Goal: Task Accomplishment & Management: Use online tool/utility

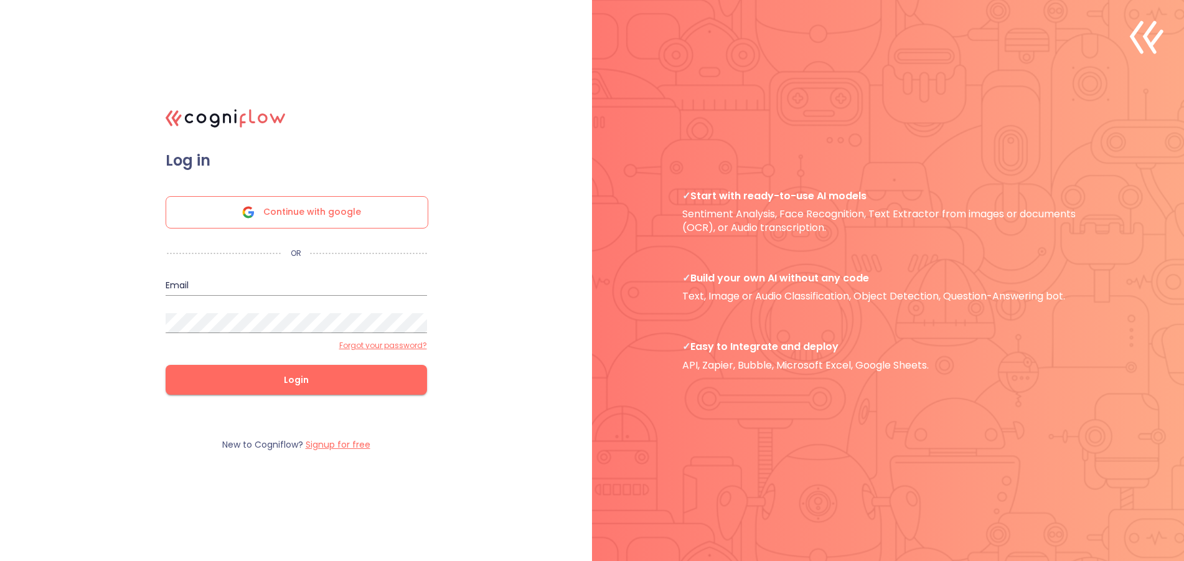
click at [313, 219] on span "Continue with google" at bounding box center [312, 212] width 98 height 31
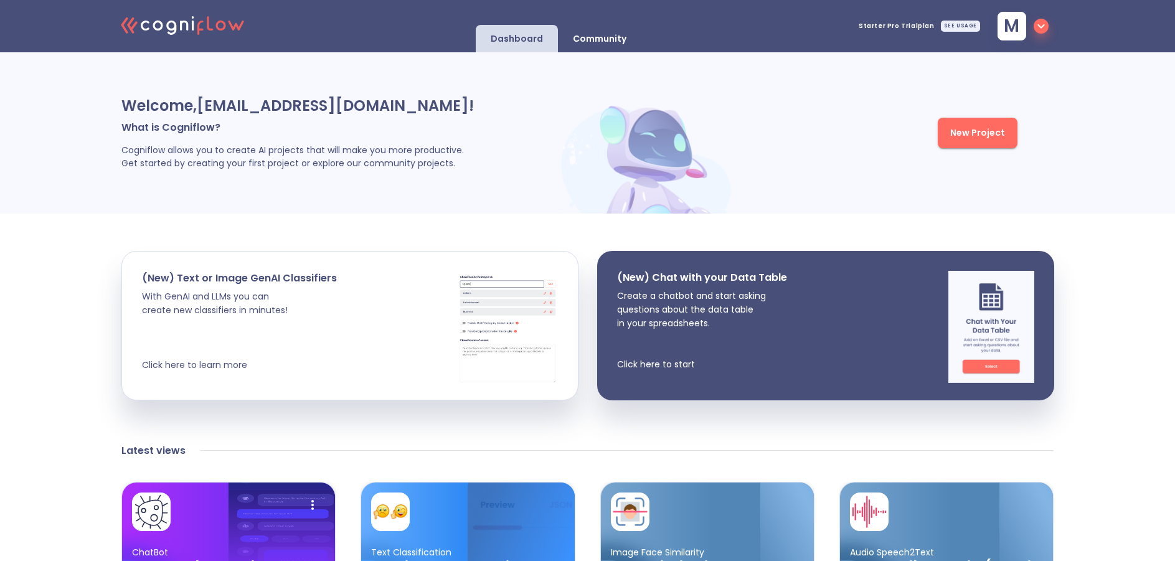
click at [69, 360] on div "Welcome, [EMAIL_ADDRESS][DOMAIN_NAME] ! What is Cogniflow? Cogniflow allows you…" at bounding box center [587, 538] width 1175 height 973
click at [910, 29] on span "Starter Pro Trial plan" at bounding box center [897, 26] width 76 height 6
click at [960, 32] on div "Starter Pro Trial plan SEE USAGE" at bounding box center [919, 26] width 121 height 36
click at [964, 27] on div "SEE USAGE" at bounding box center [960, 26] width 39 height 11
click at [1037, 31] on icon "button" at bounding box center [1041, 26] width 15 height 15
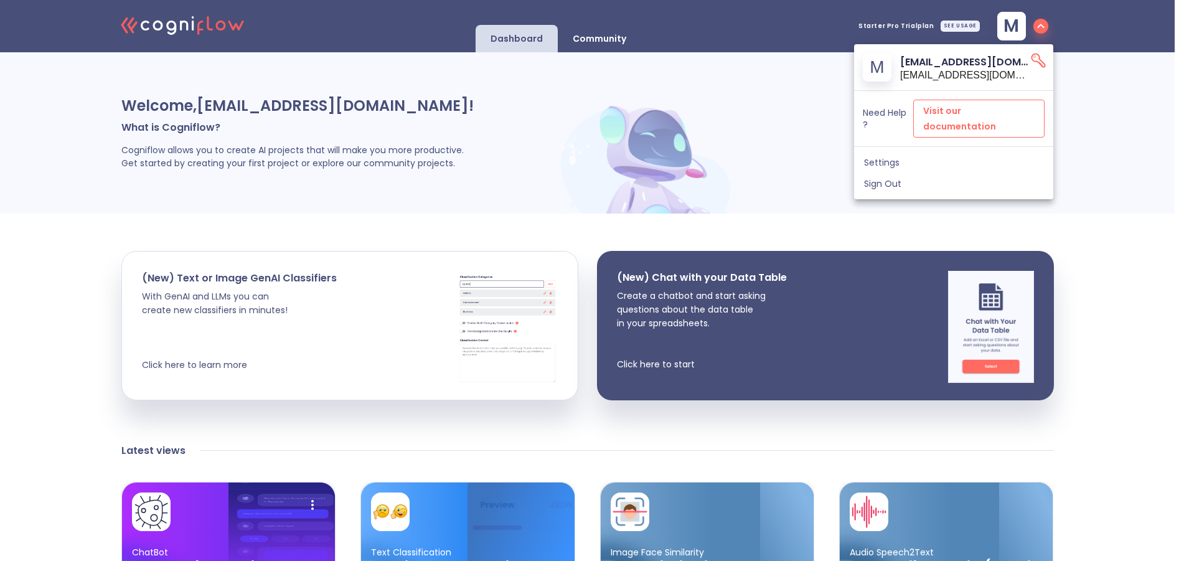
click at [943, 111] on span "Visit our documentation" at bounding box center [979, 118] width 111 height 31
click at [357, 434] on div at bounding box center [592, 280] width 1184 height 561
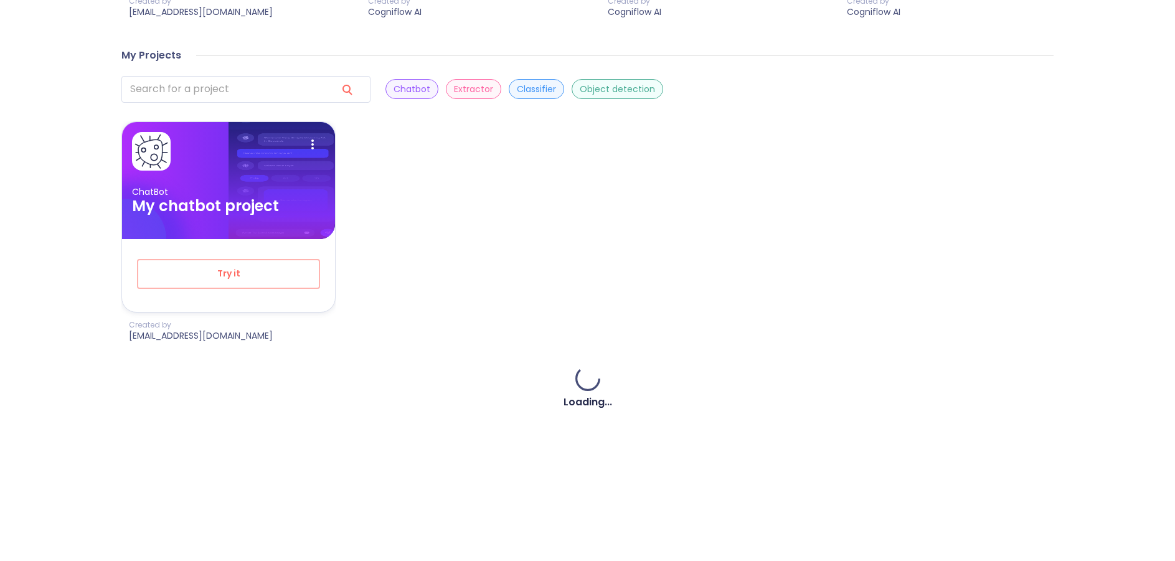
scroll to position [685, 0]
click at [273, 271] on span "Try it" at bounding box center [229, 273] width 142 height 16
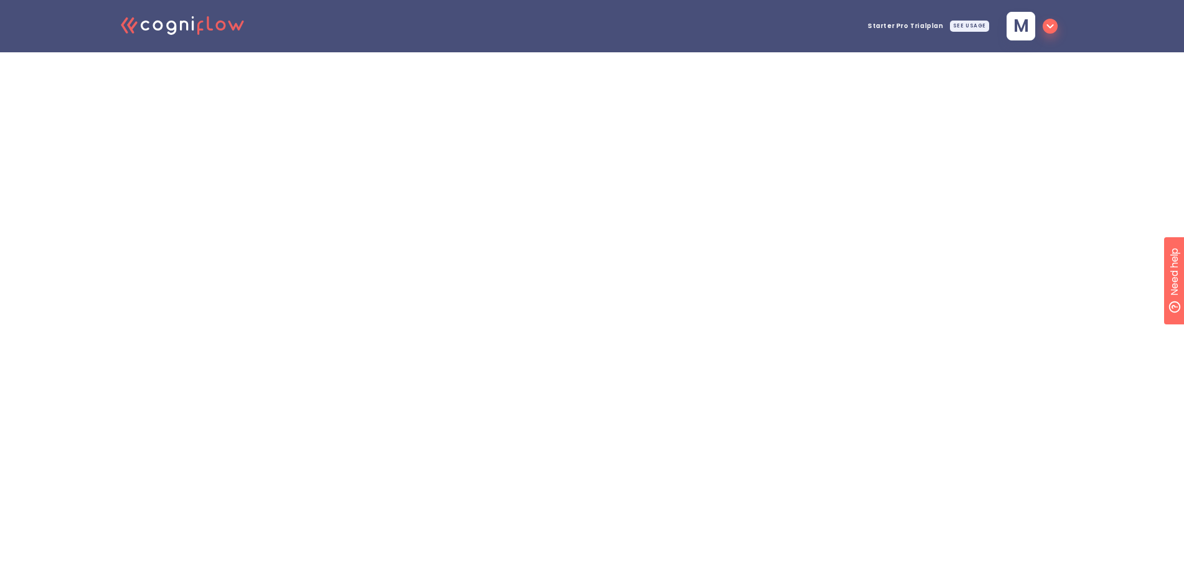
click at [228, 24] on icon ".cls-1{fill:#141624;}.cls-2{fill:#eb5e60;}.cls-3{fill:none;stroke:#eb5e60;strok…" at bounding box center [183, 25] width 137 height 38
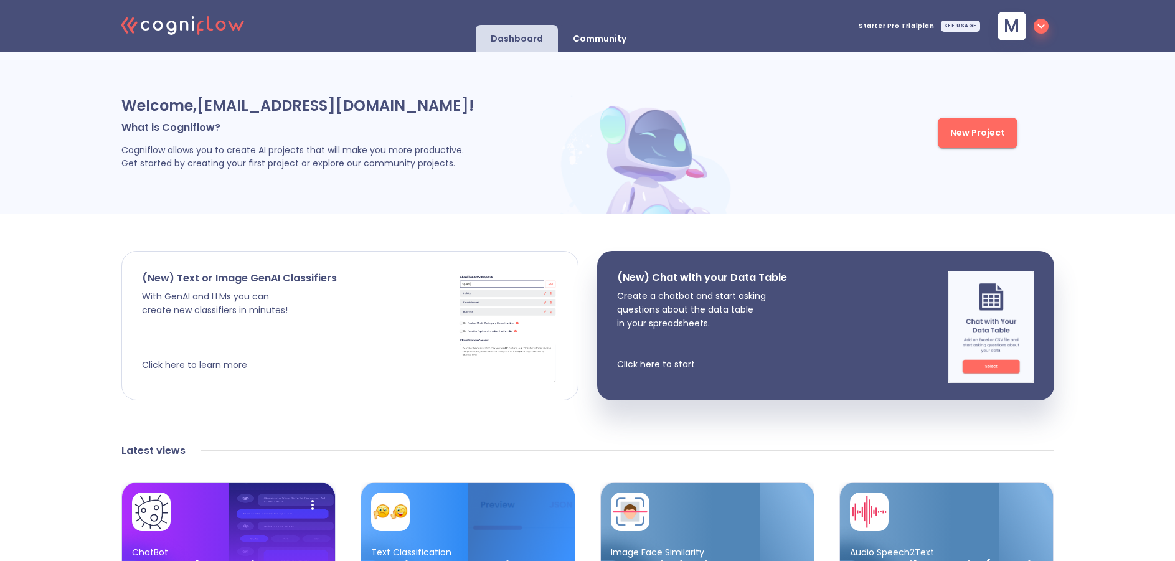
click at [394, 326] on div "(New) Text or Image GenAI Classifiers With GenAI and LLMs you can create new cl…" at bounding box center [350, 326] width 456 height 148
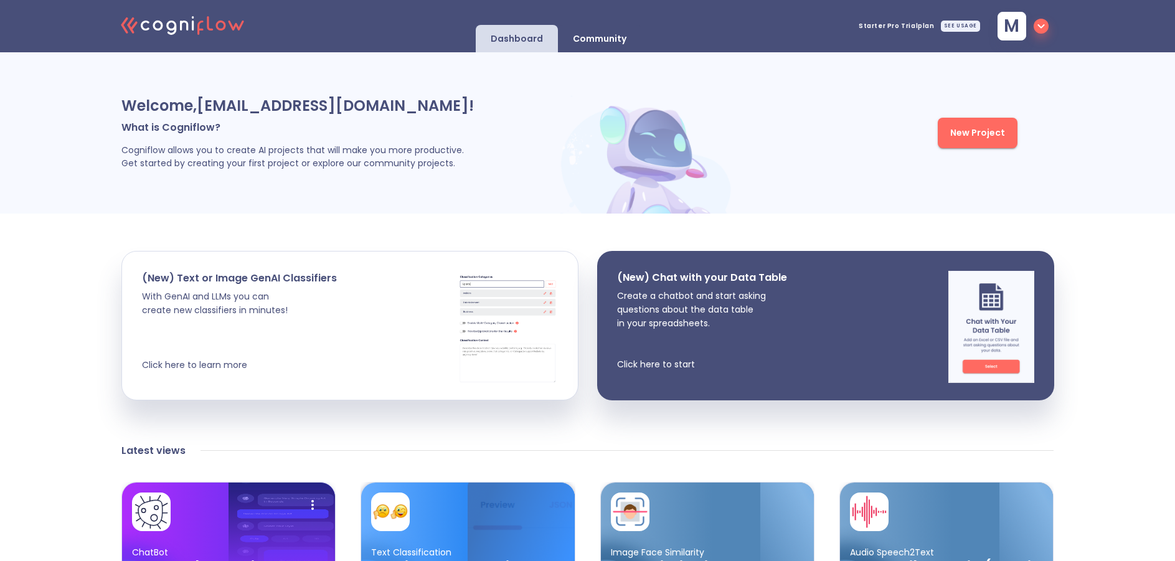
scroll to position [311, 0]
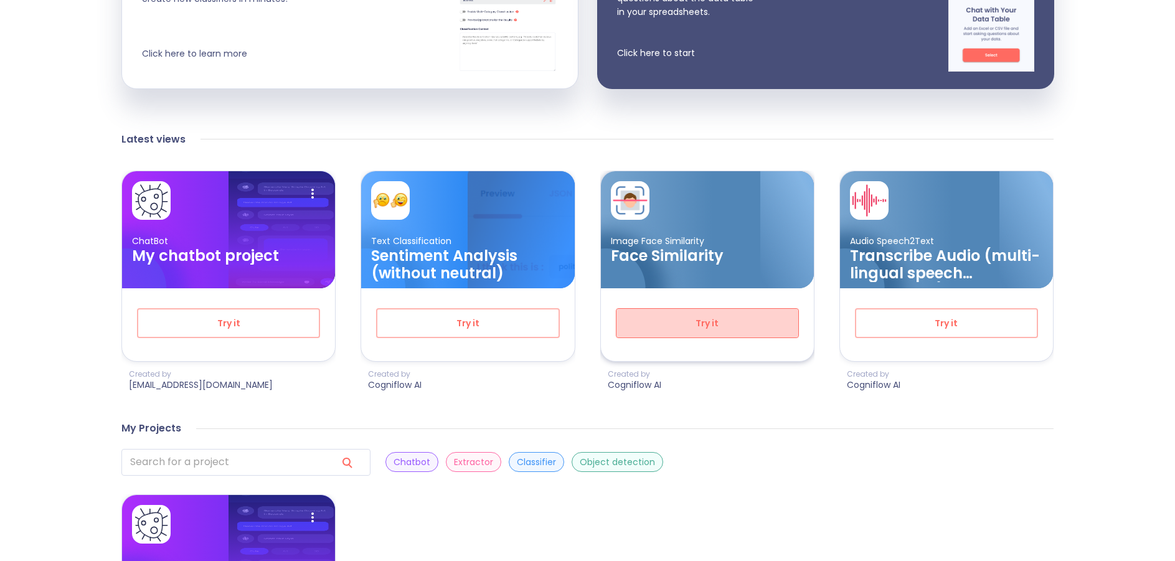
click at [678, 325] on span "Try it" at bounding box center [707, 324] width 142 height 16
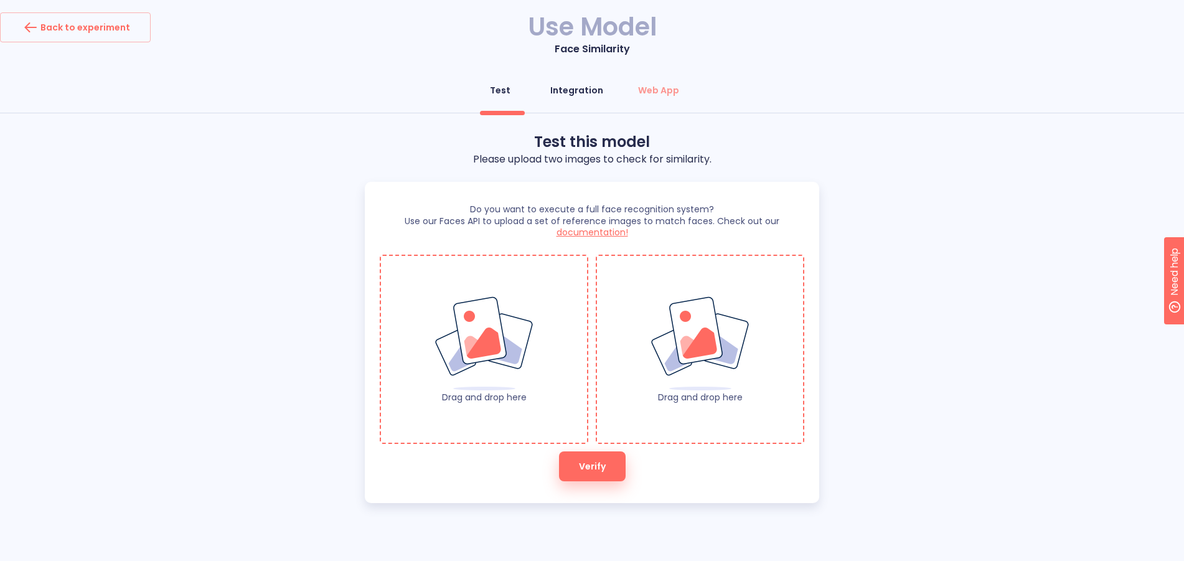
click at [587, 92] on div "Integration" at bounding box center [576, 90] width 53 height 12
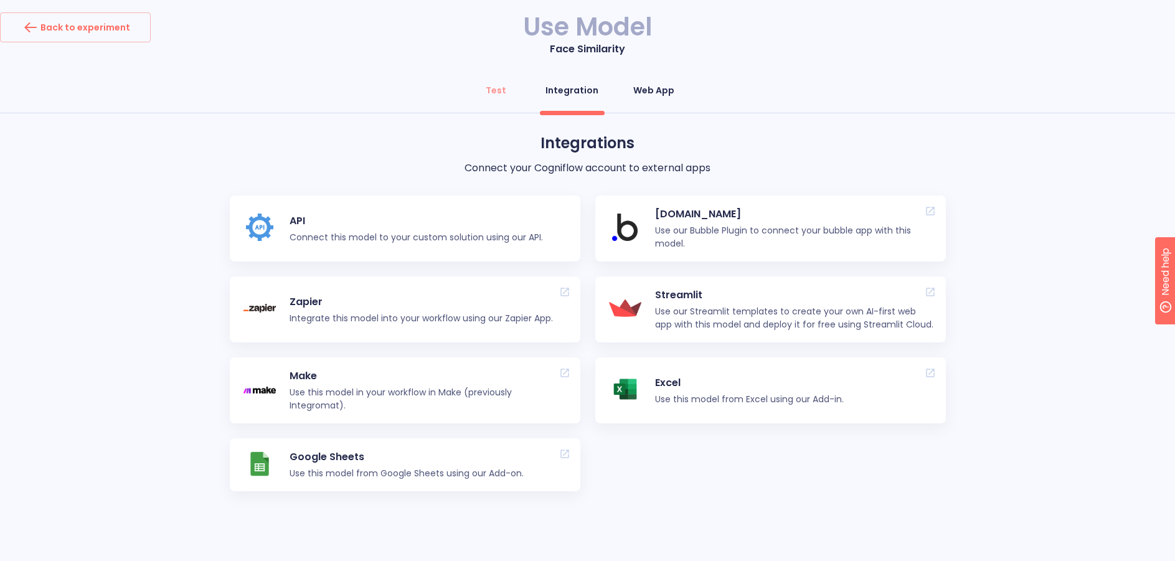
click at [653, 94] on div "Web App" at bounding box center [653, 90] width 41 height 12
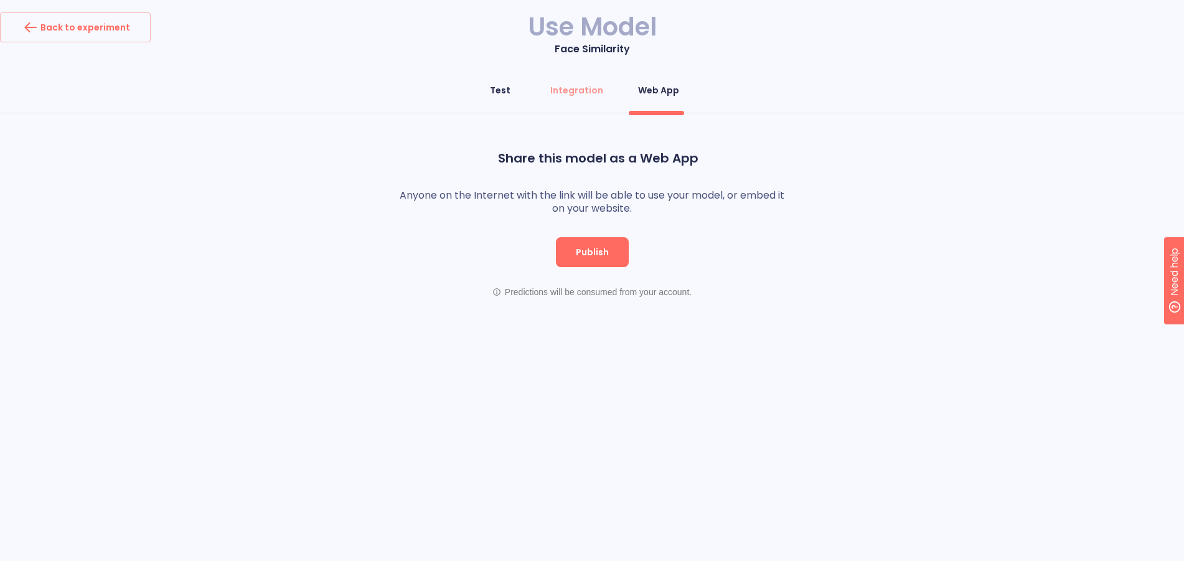
click at [503, 95] on div "Test" at bounding box center [500, 90] width 21 height 12
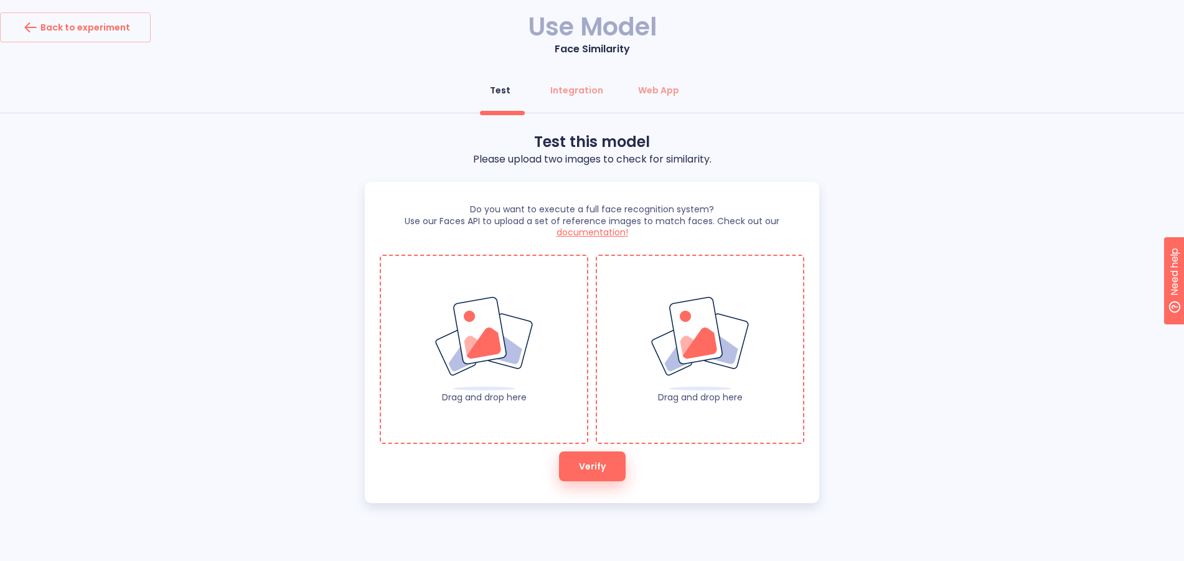
click at [517, 346] on img at bounding box center [484, 344] width 101 height 96
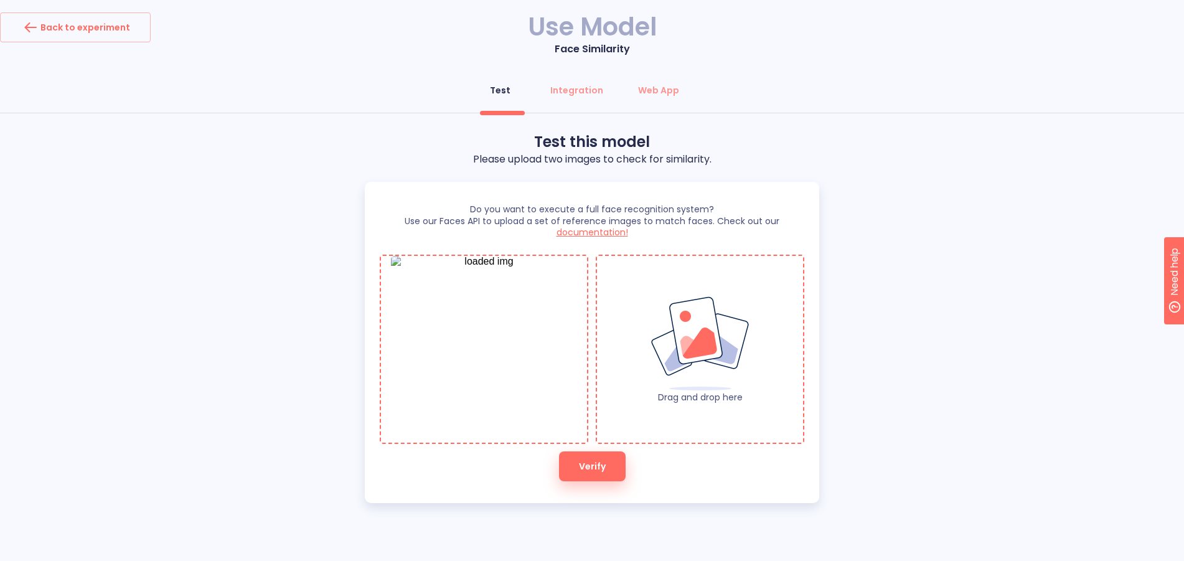
click at [638, 339] on div "Drag and drop here" at bounding box center [700, 349] width 206 height 107
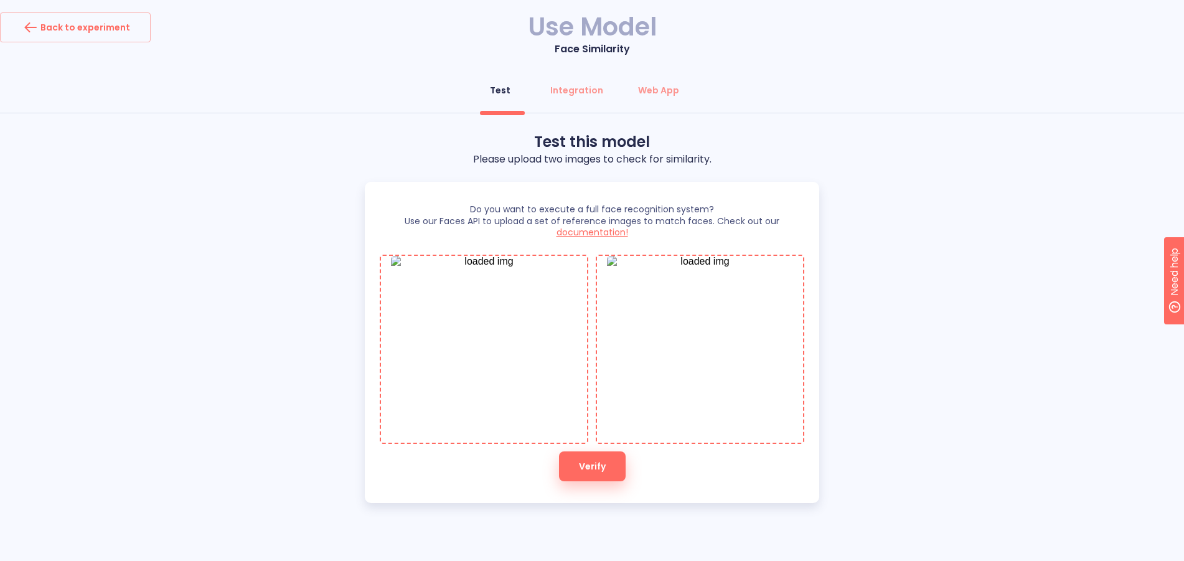
click at [583, 471] on span "Verify" at bounding box center [592, 467] width 27 height 16
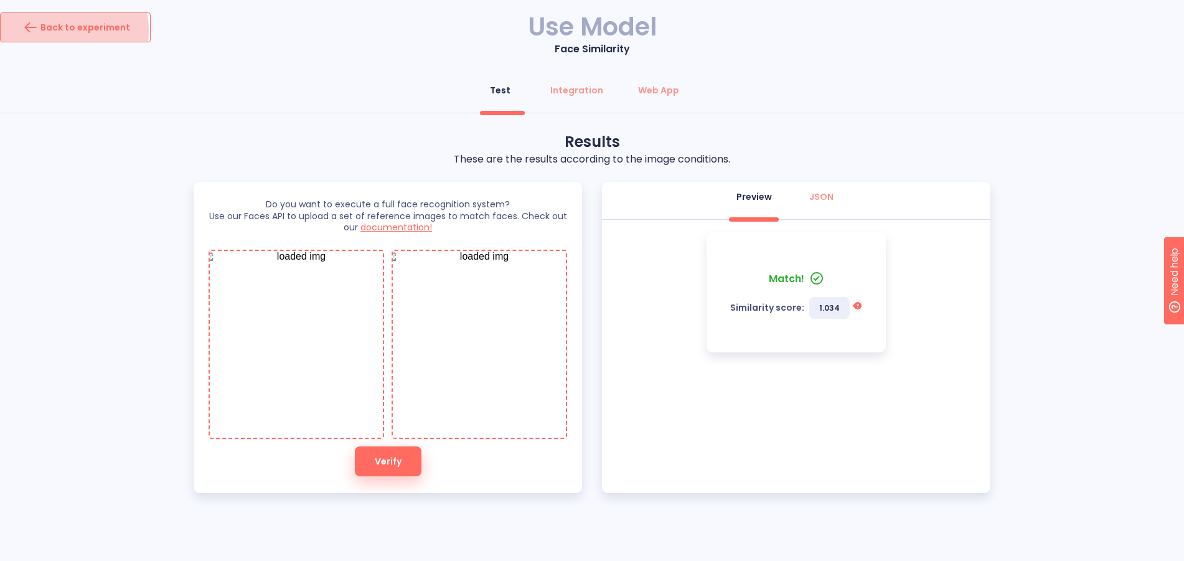
click at [59, 31] on div "Back to experiment" at bounding box center [76, 27] width 110 height 20
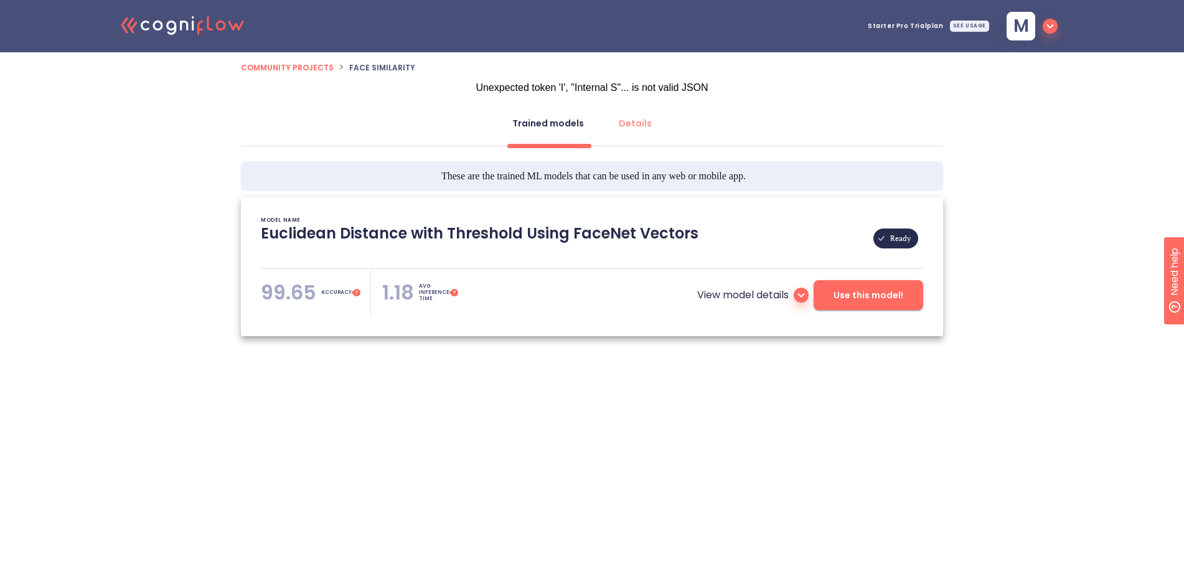
type textarea "[[DATE] 18:49:35]- Pretrained Model: Facenet512 [[DATE] 18:49:35]- Model pretra…"
click at [807, 301] on icon at bounding box center [801, 295] width 15 height 15
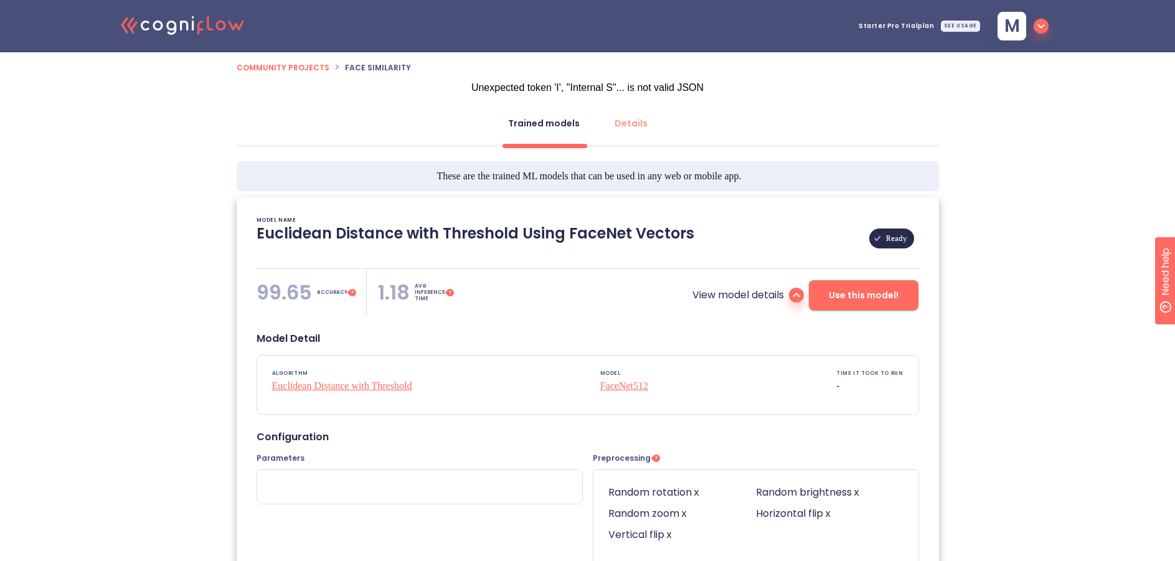
click at [156, 19] on icon ".cls-1{fill:#141624;}.cls-2{fill:#eb5e60;}.cls-3{fill:none;stroke:#eb5e60;strok…" at bounding box center [183, 25] width 137 height 38
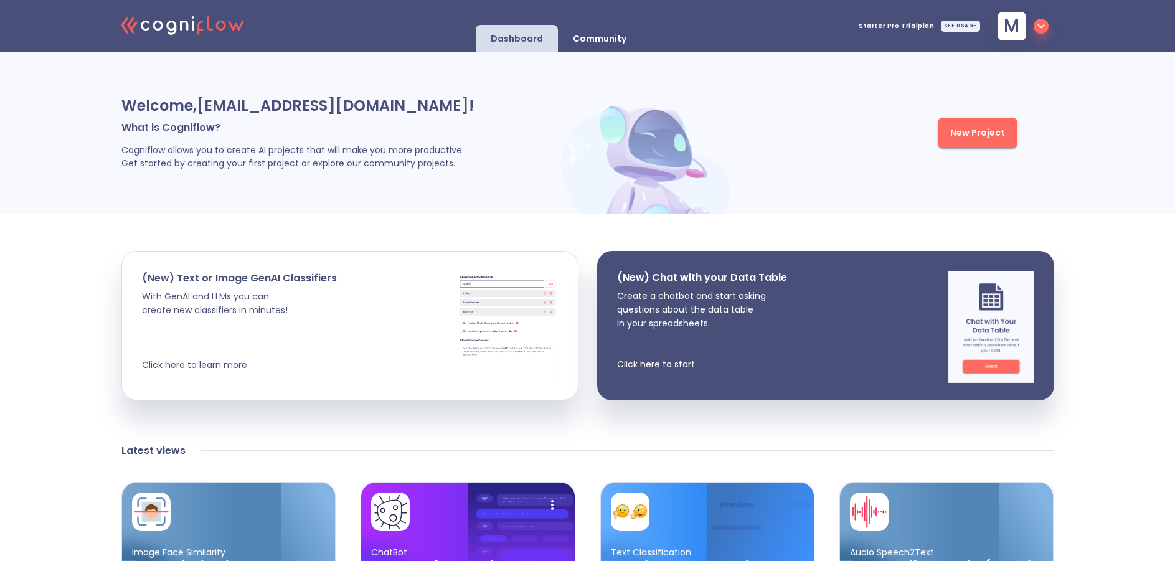
click at [1035, 31] on icon "button" at bounding box center [1041, 26] width 15 height 15
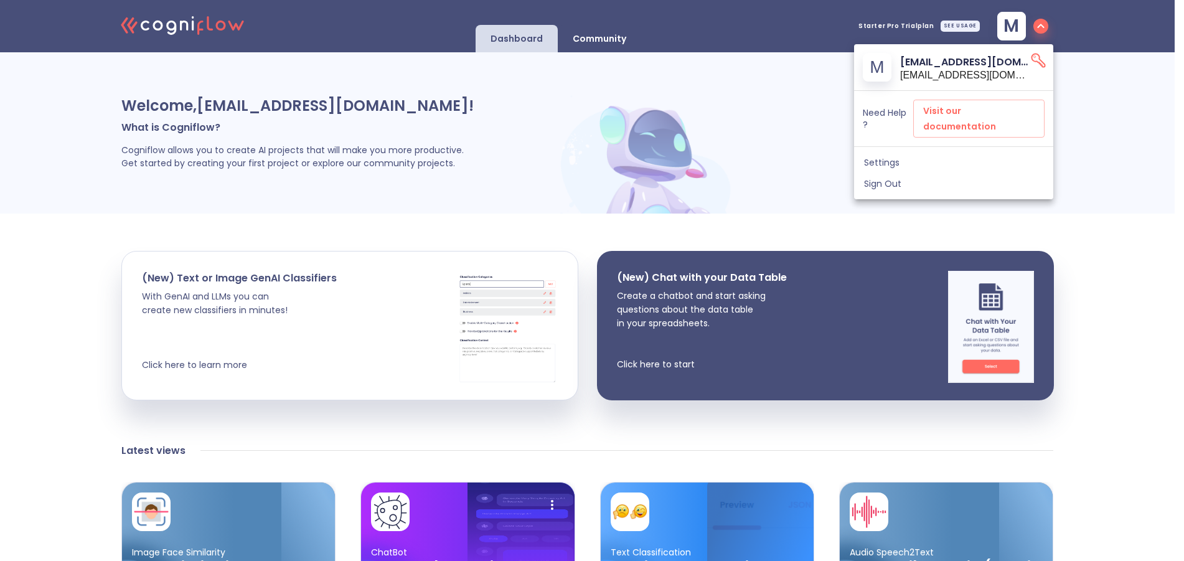
click at [911, 24] on div at bounding box center [592, 280] width 1184 height 561
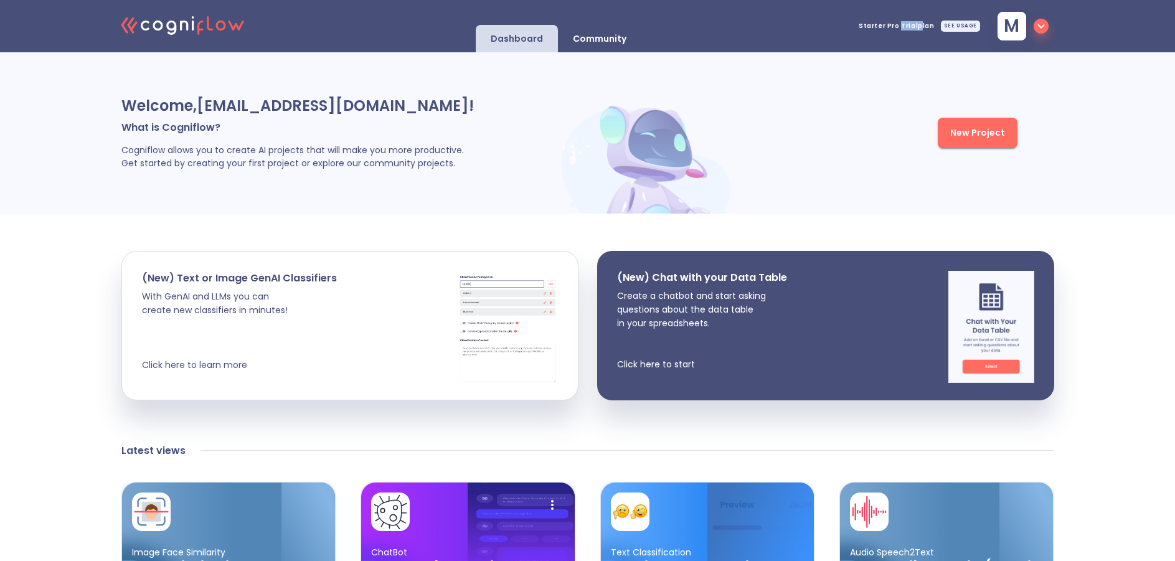
click at [911, 24] on span "Starter Pro Trial plan" at bounding box center [897, 26] width 76 height 6
click at [959, 22] on div "SEE USAGE" at bounding box center [960, 26] width 39 height 11
click at [845, 197] on div "Welcome, [EMAIL_ADDRESS][DOMAIN_NAME] ! What is Cogniflow? Cogniflow allows you…" at bounding box center [587, 132] width 1175 height 161
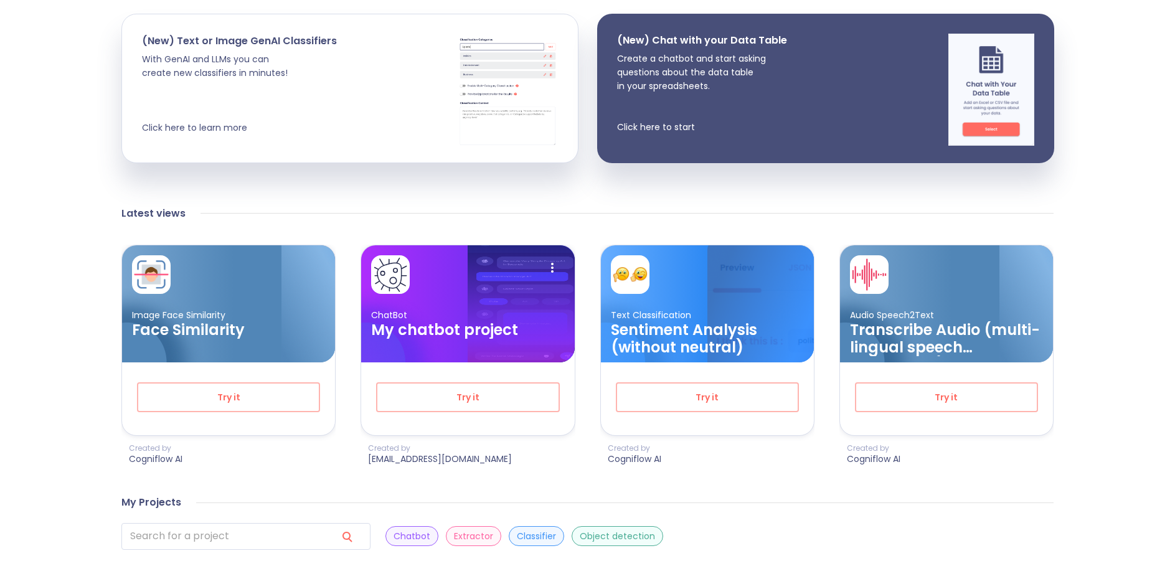
scroll to position [374, 0]
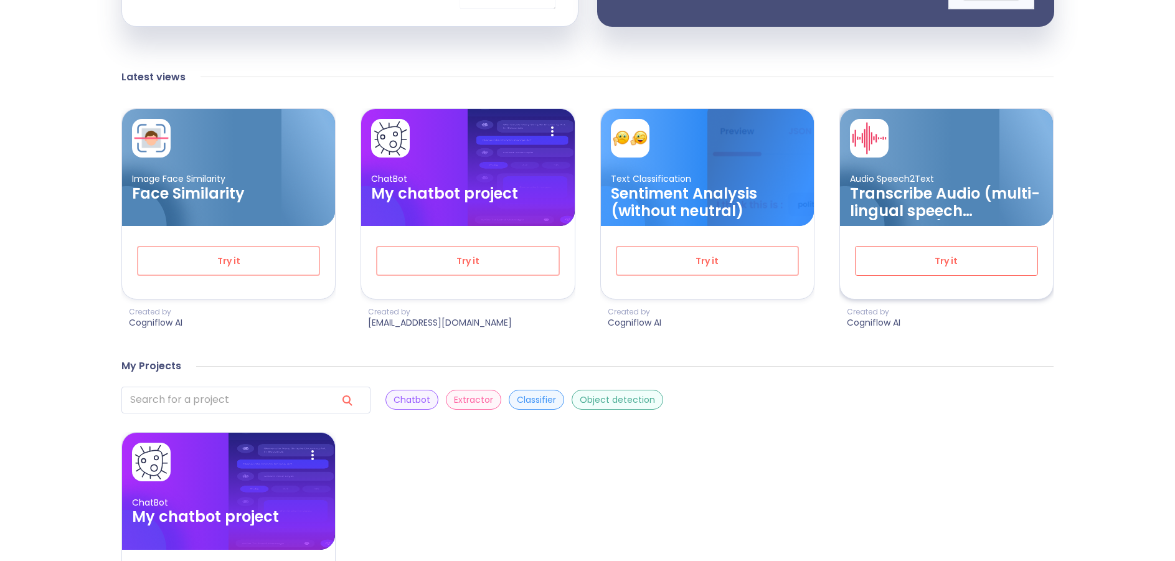
click at [891, 265] on span "Try it" at bounding box center [947, 261] width 142 height 16
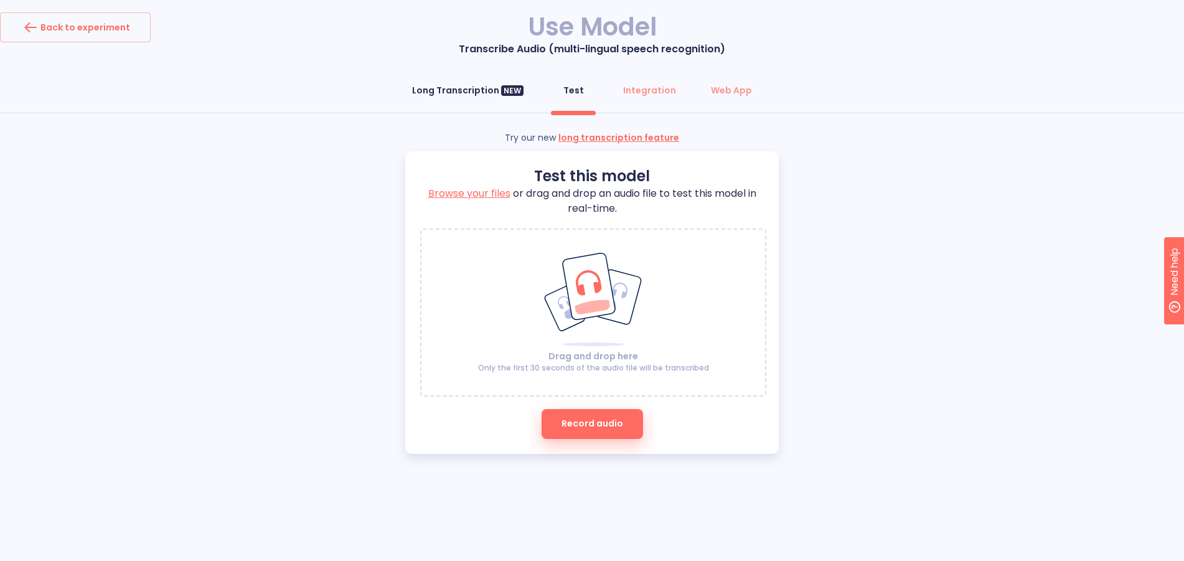
click at [468, 90] on div "Long Transcription NEW" at bounding box center [467, 90] width 111 height 12
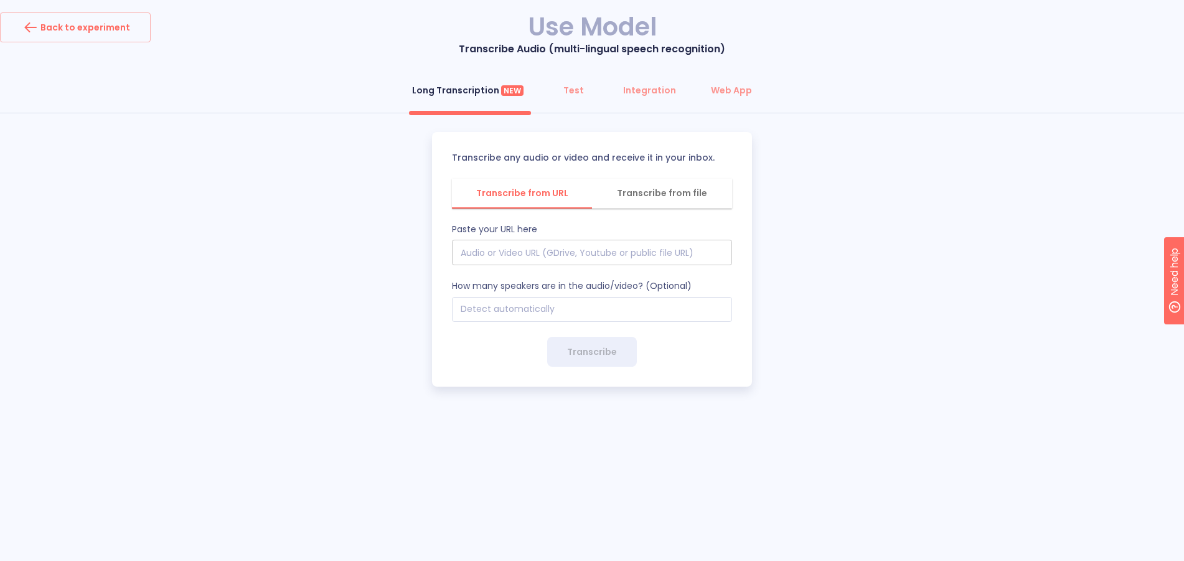
click at [548, 248] on input "text" at bounding box center [592, 253] width 280 height 26
paste input "[URL][DOMAIN_NAME]"
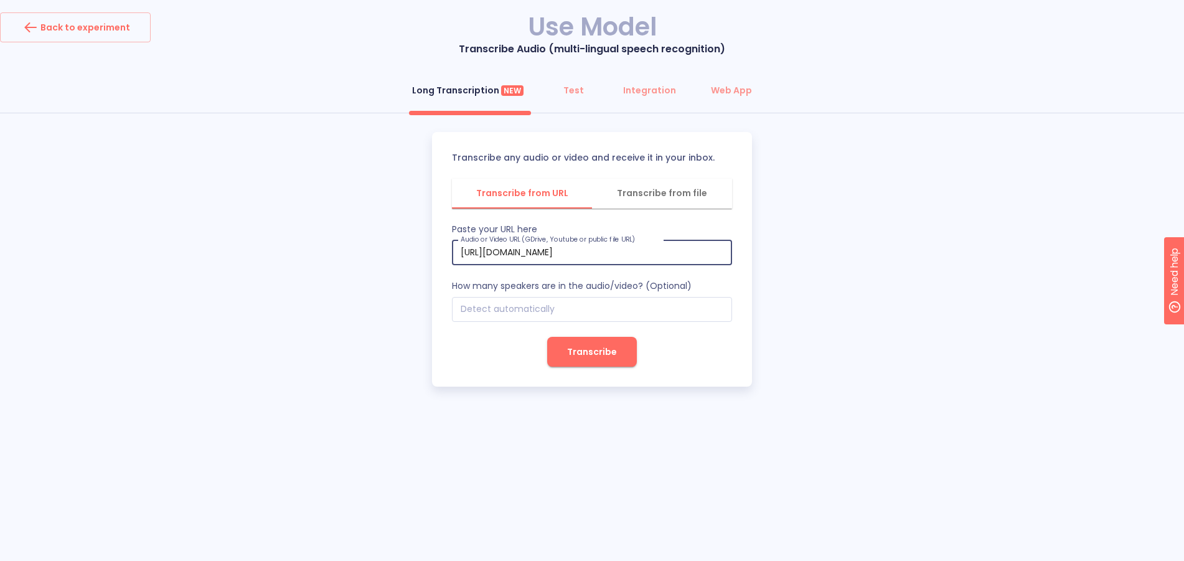
type input "[URL][DOMAIN_NAME]"
click at [594, 351] on span "Transcribe" at bounding box center [592, 352] width 50 height 16
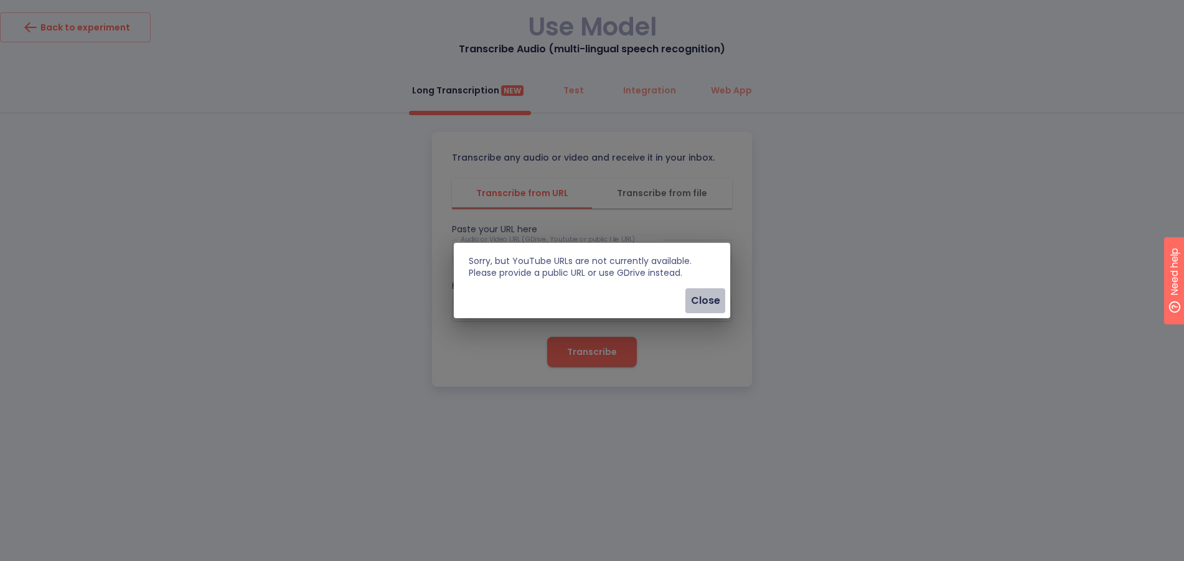
click at [699, 301] on span "Close" at bounding box center [706, 300] width 30 height 17
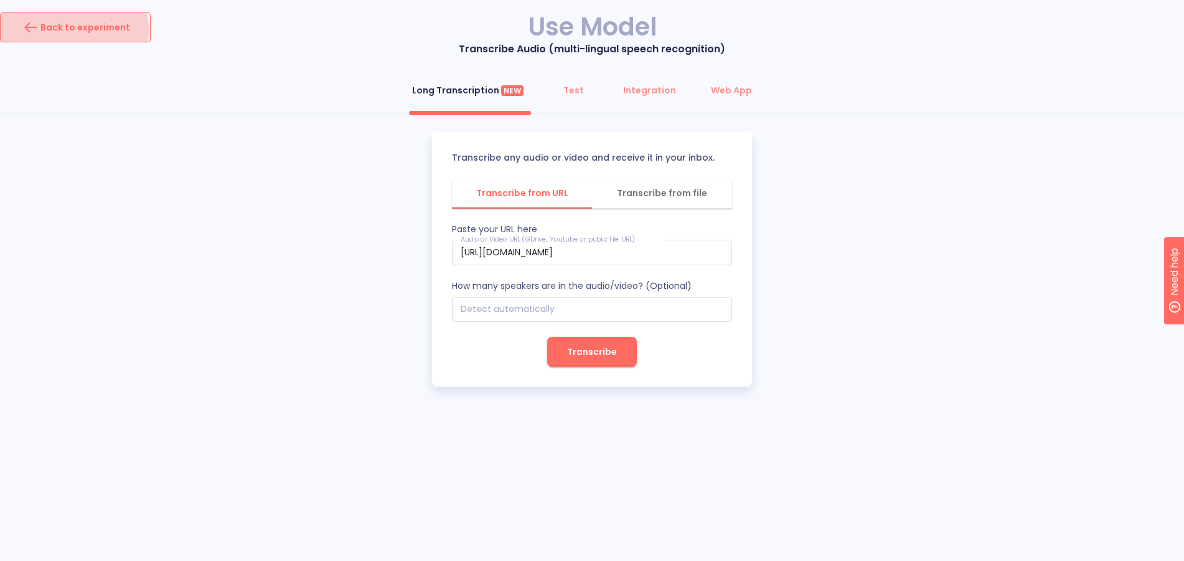
click at [70, 30] on div "Back to experiment" at bounding box center [76, 27] width 110 height 20
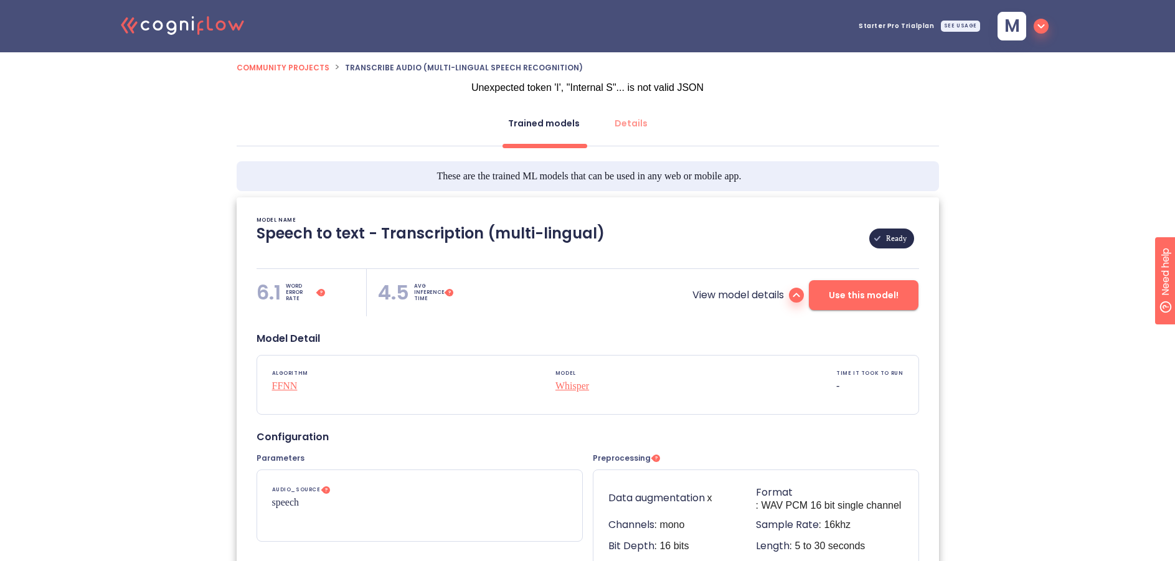
type textarea "[[DATE] 02:05:47]- Pretrained Speech Recognition Model: Whisper [[DATE] 02:05:4…"
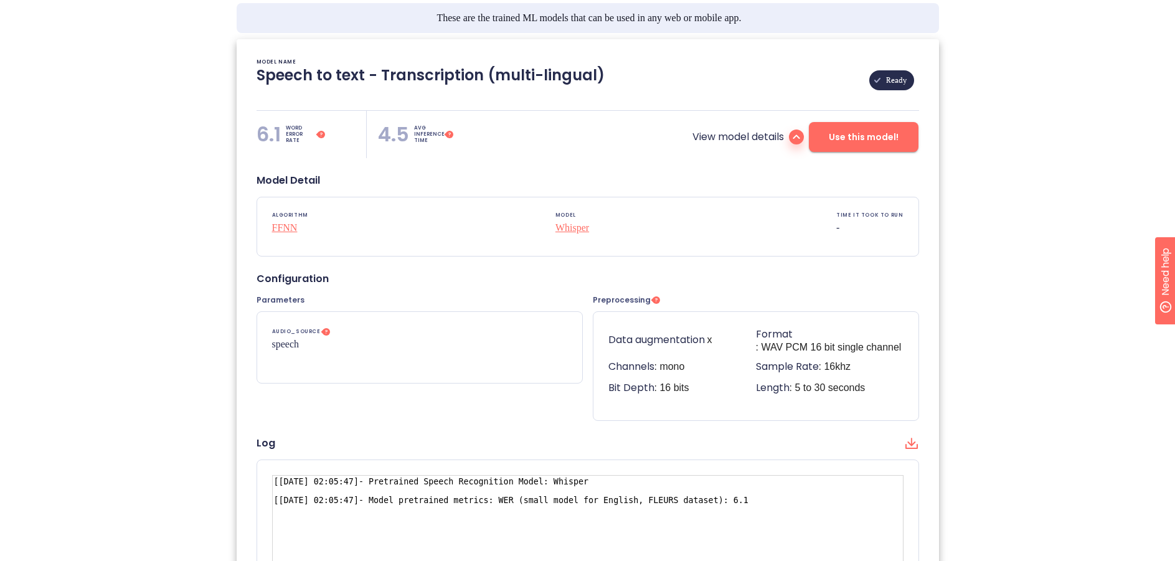
scroll to position [187, 0]
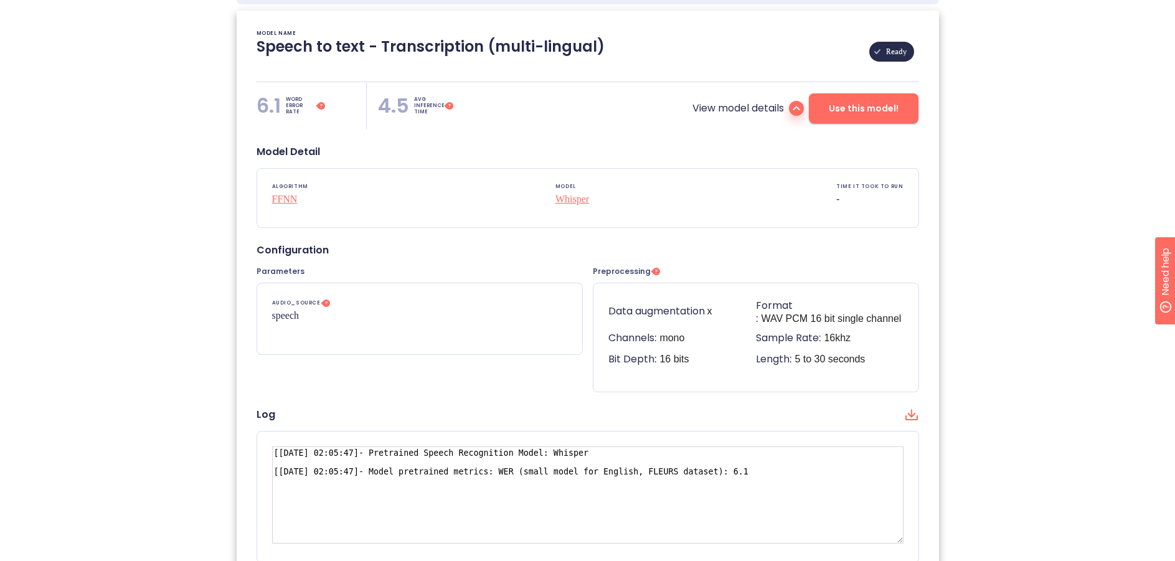
click at [569, 199] on p "Whisper" at bounding box center [572, 199] width 34 height 15
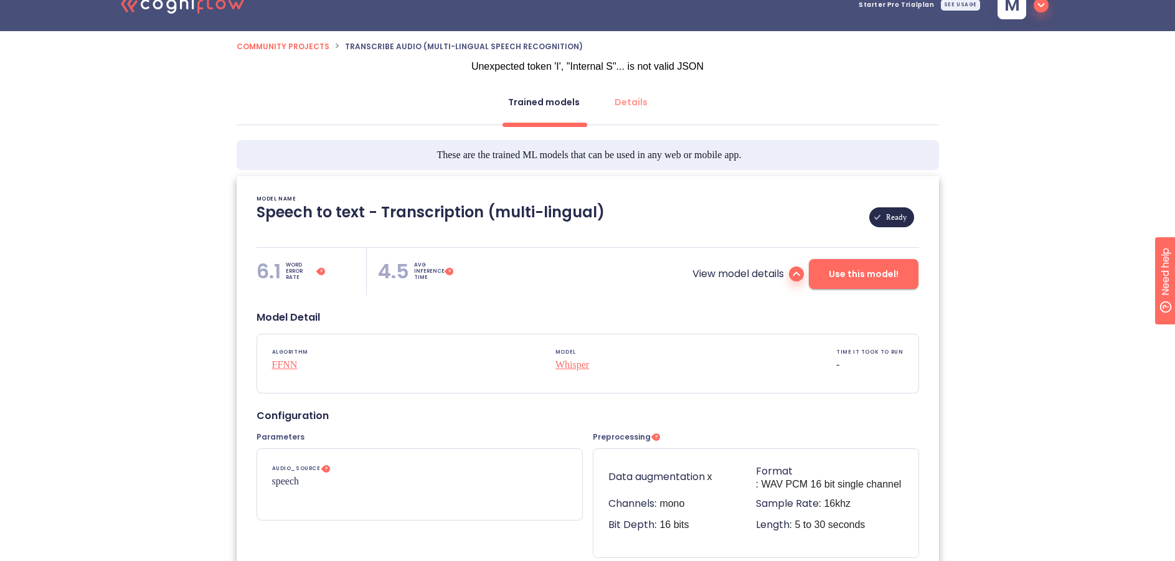
scroll to position [0, 0]
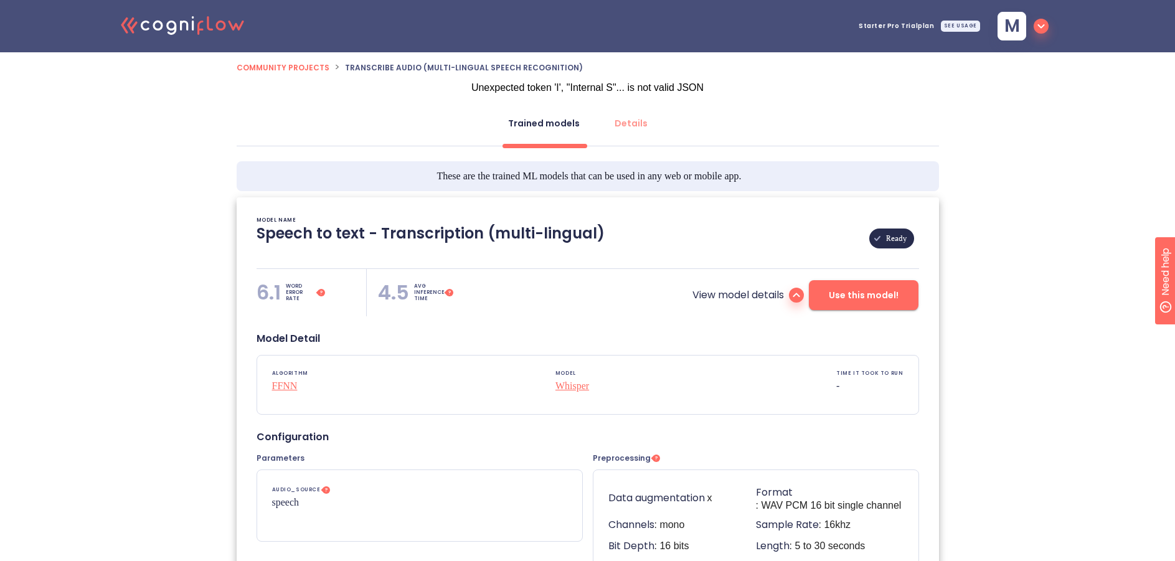
click at [205, 21] on icon ".cls-1{fill:#141624;}.cls-2{fill:#eb5e60;}.cls-3{fill:none;stroke:#eb5e60;strok…" at bounding box center [183, 25] width 137 height 38
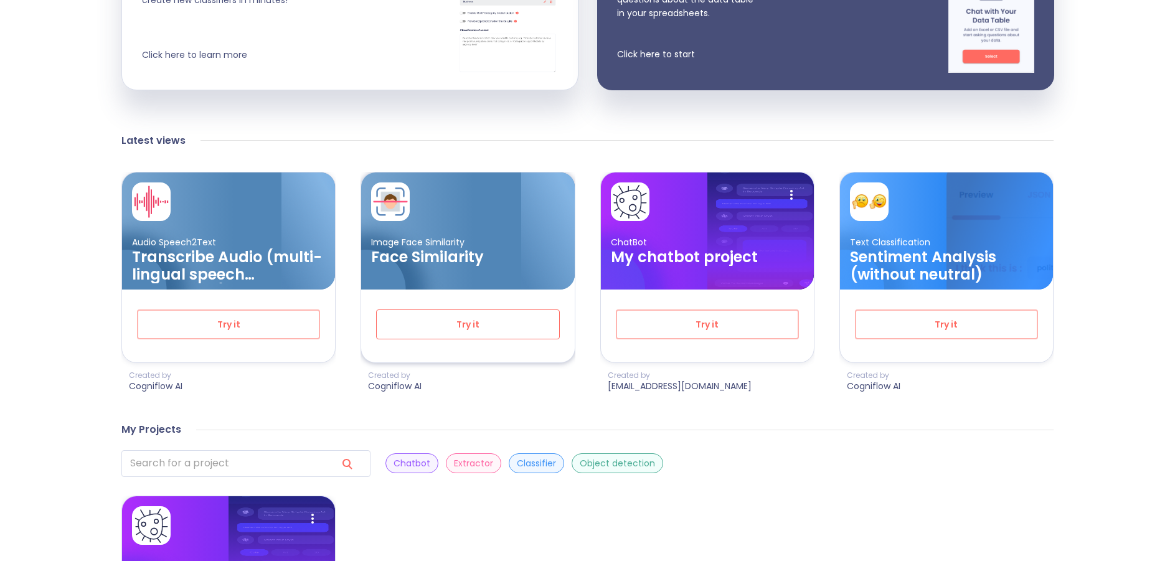
scroll to position [311, 0]
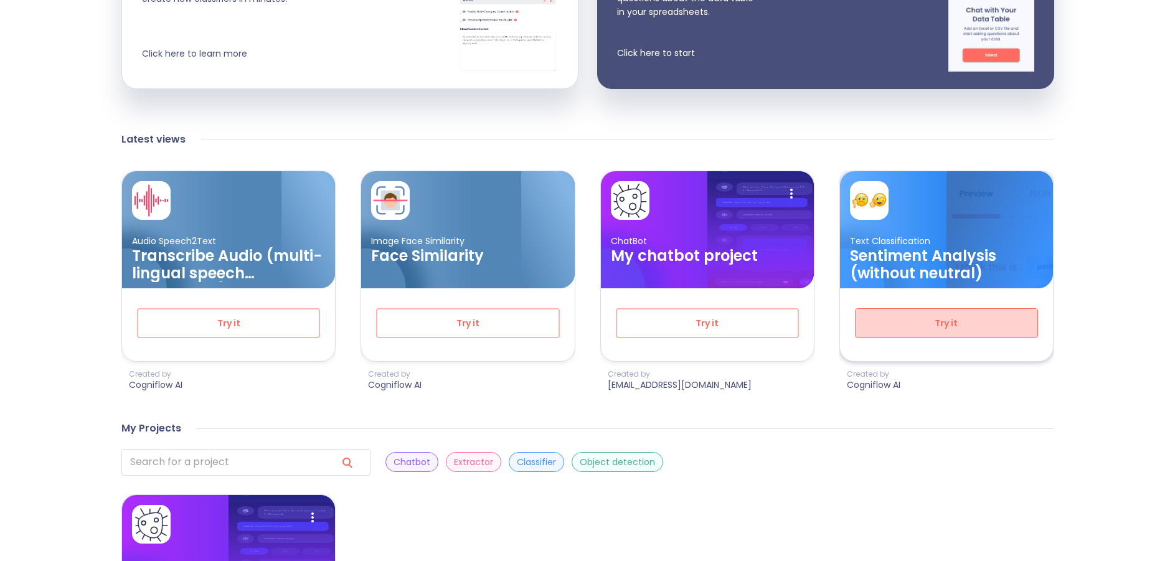
click at [880, 332] on button "Try it" at bounding box center [946, 323] width 183 height 30
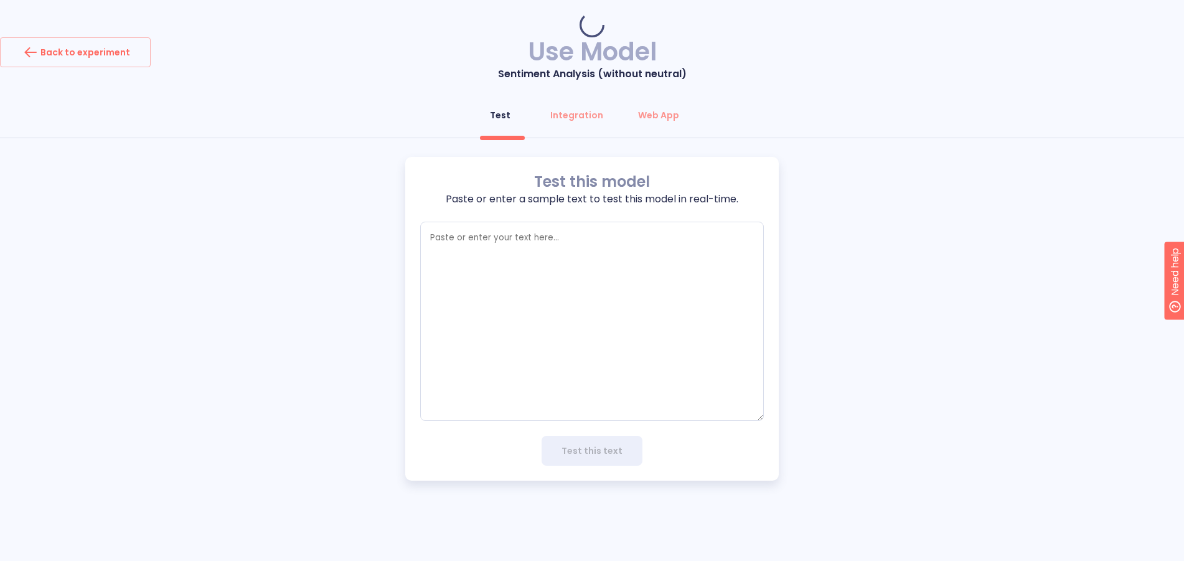
type textarea "x"
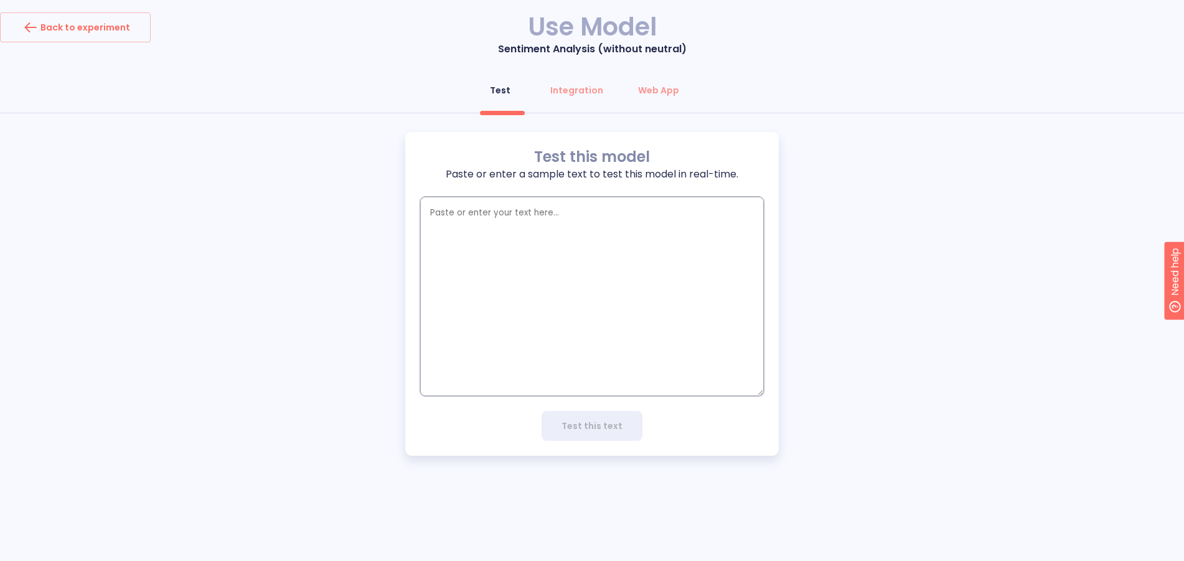
click at [588, 314] on textarea "empty textarea" at bounding box center [592, 296] width 344 height 199
paste textarea "[URL][DOMAIN_NAME]"
type textarea "[URL][DOMAIN_NAME]"
type textarea "x"
type textarea "[URL][DOMAIN_NAME]"
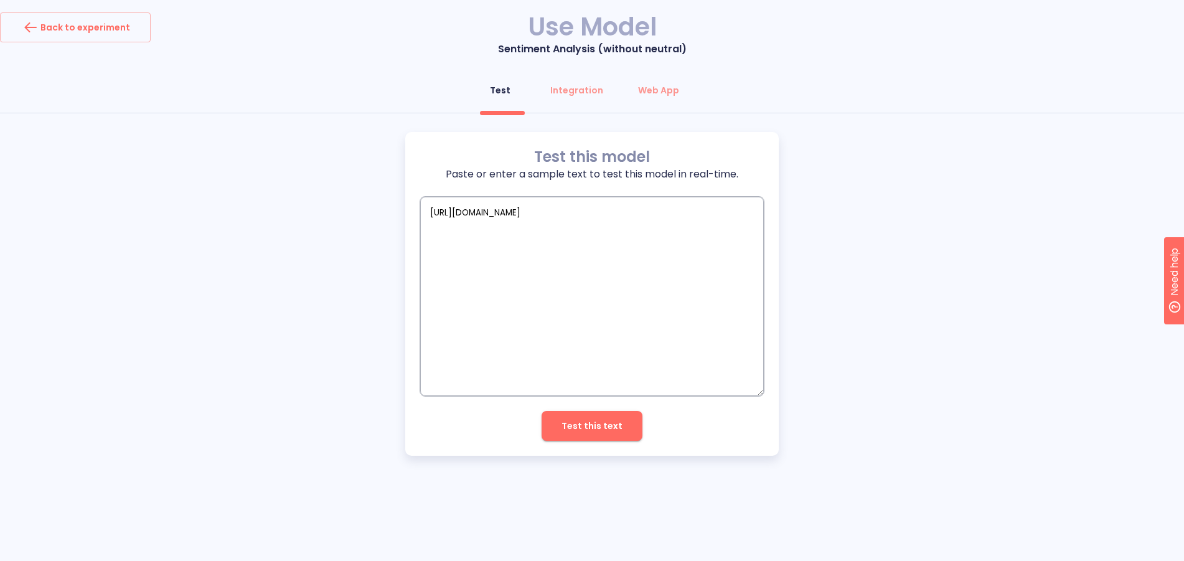
type textarea "x"
type textarea "[URL][DOMAIN_NAME] h"
type textarea "x"
type textarea "[URL][DOMAIN_NAME] he"
type textarea "x"
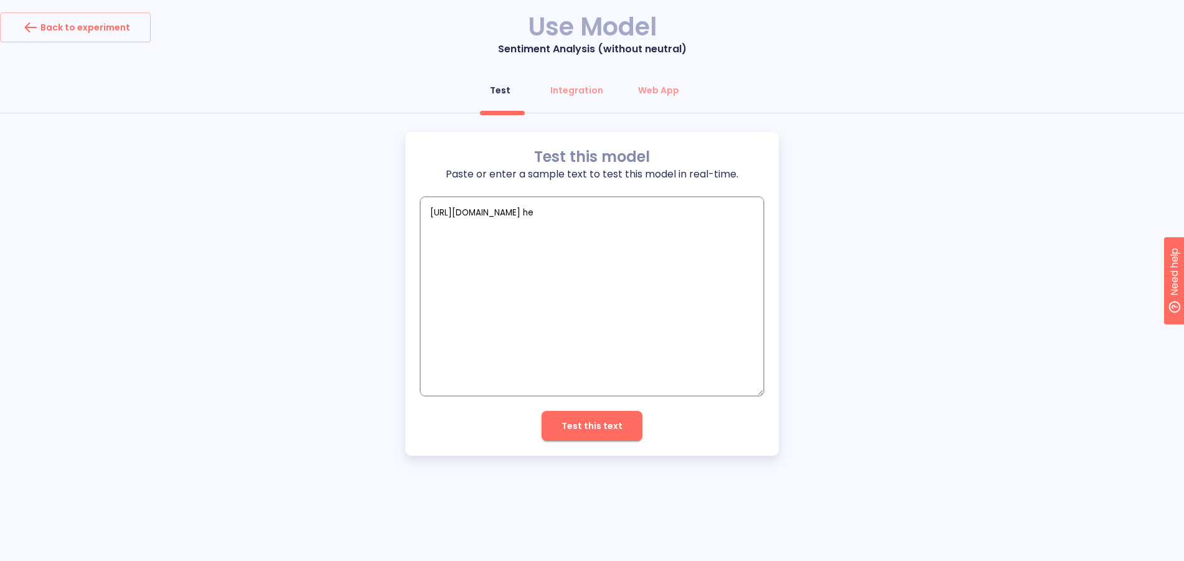
type textarea "[URL][DOMAIN_NAME] hel"
type textarea "x"
type textarea "[URL][DOMAIN_NAME] hell"
type textarea "x"
type textarea "[URL][DOMAIN_NAME] hello"
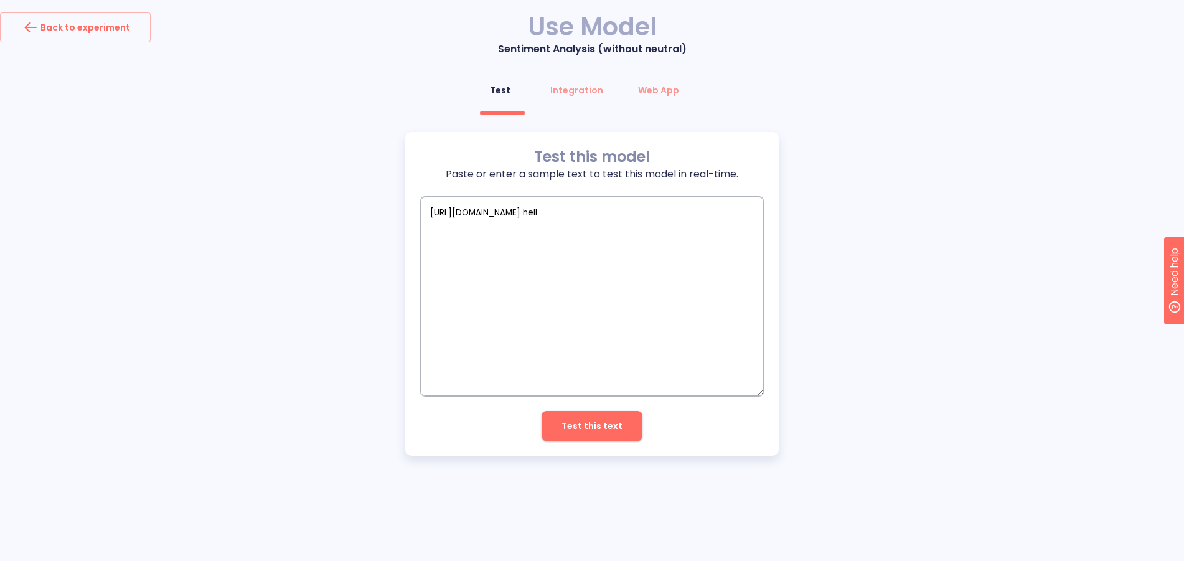
type textarea "x"
type textarea "[URL][DOMAIN_NAME] hellow"
type textarea "x"
type textarea "[URL][DOMAIN_NAME] hellow"
type textarea "x"
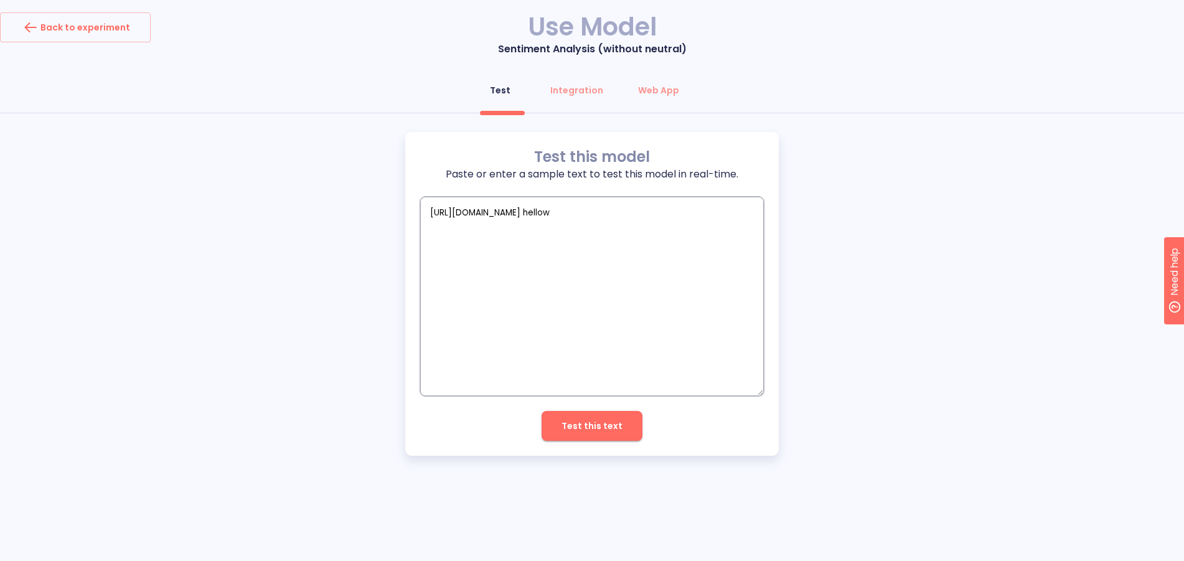
type textarea "[URL][DOMAIN_NAME] hellow t"
type textarea "x"
type textarea "[URL][DOMAIN_NAME] hellow th"
type textarea "x"
type textarea "[URL][DOMAIN_NAME] hellow the"
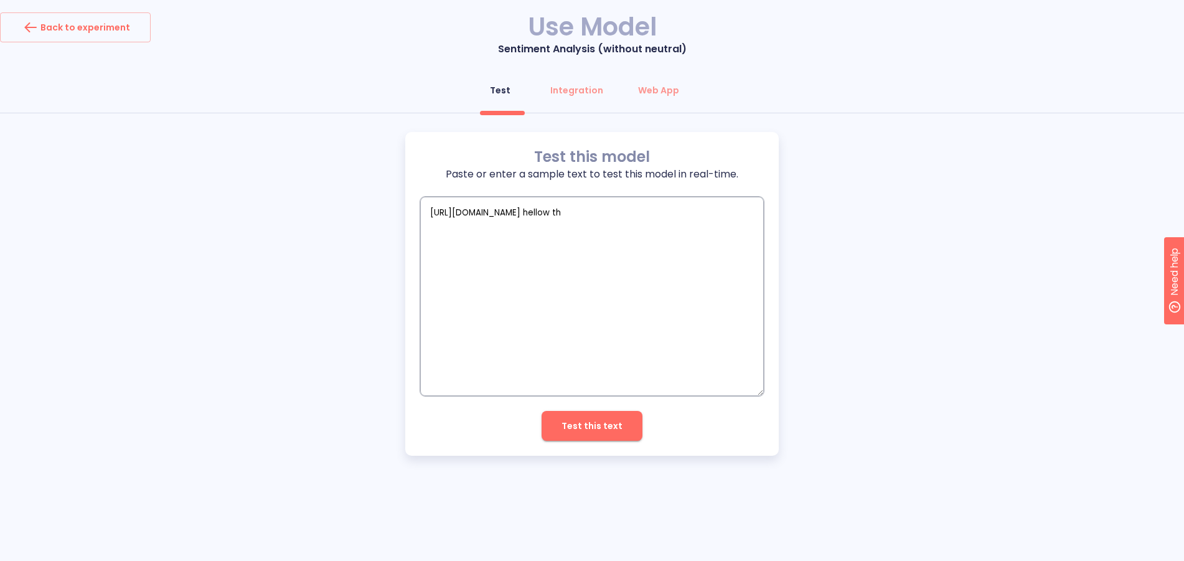
type textarea "x"
type textarea "[URL][DOMAIN_NAME] hellow ther"
type textarea "x"
type textarea "[URL][DOMAIN_NAME] hellow there"
type textarea "x"
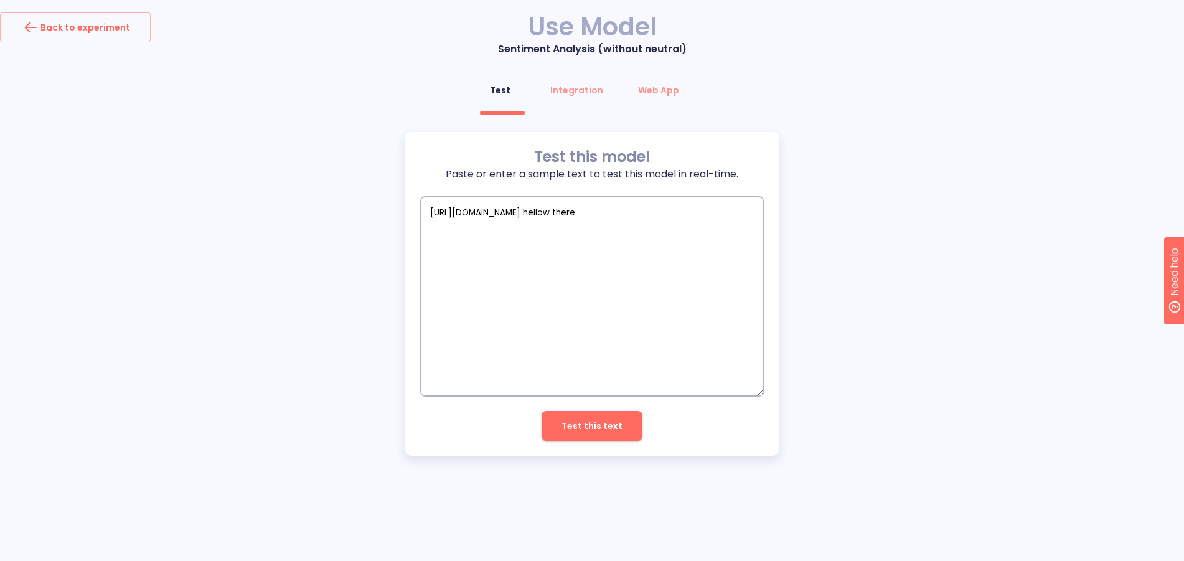
type textarea "[URL][DOMAIN_NAME] hellow there"
click at [603, 429] on span "Test this text" at bounding box center [592, 426] width 61 height 16
type textarea "x"
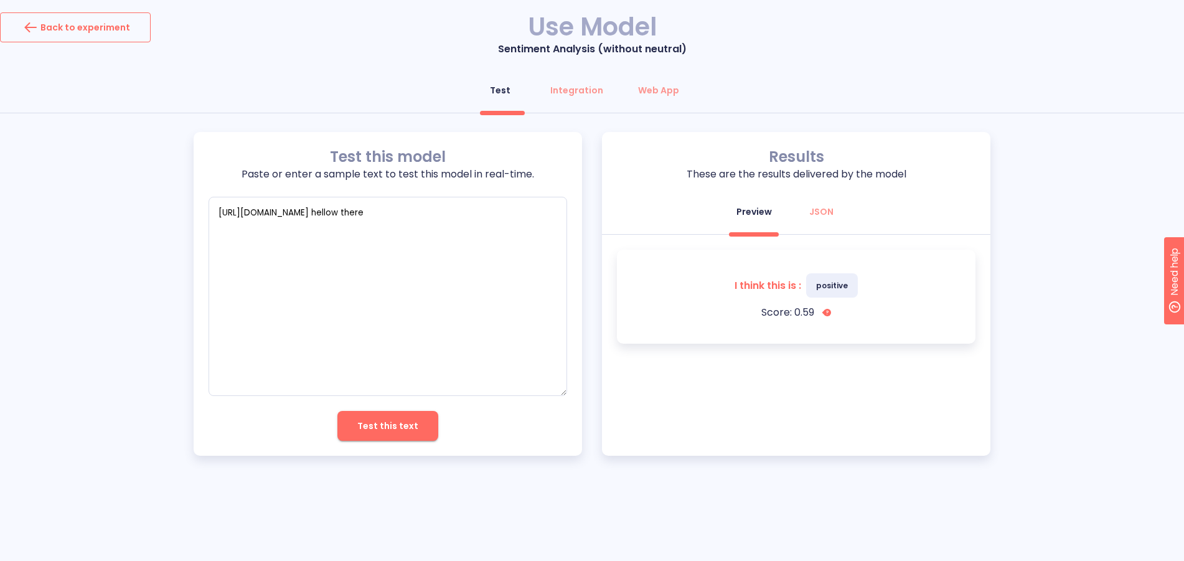
click at [86, 30] on div "Back to experiment" at bounding box center [76, 27] width 110 height 20
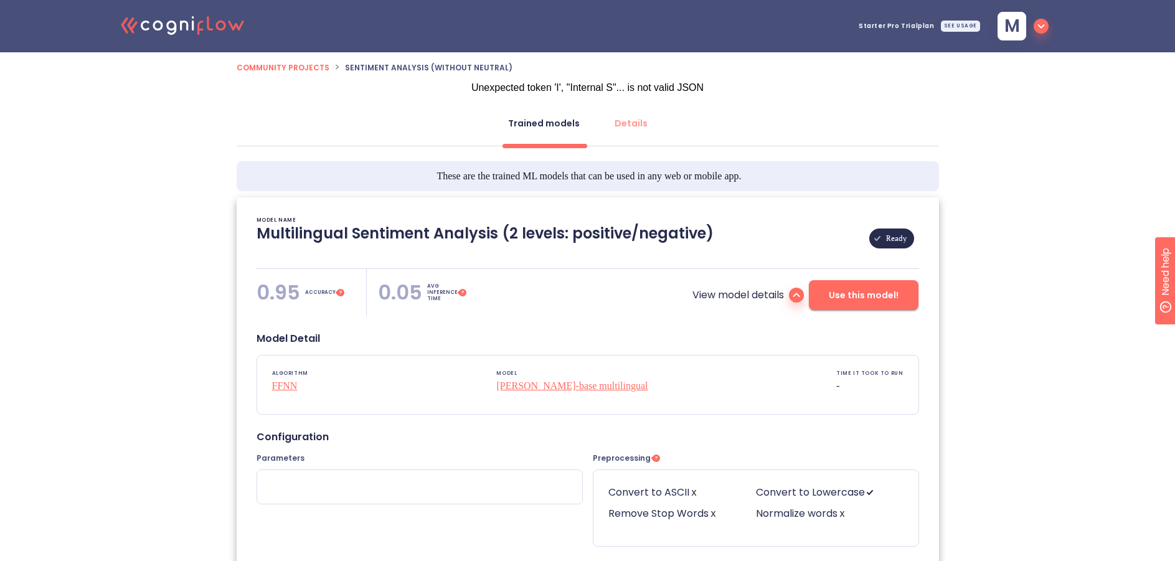
type textarea "[[DATE] 06:41:27]- Pretrained Multilingual (en, nl, de, fr, it, es) Sentiment A…"
click at [1042, 26] on icon "button" at bounding box center [1041, 26] width 15 height 15
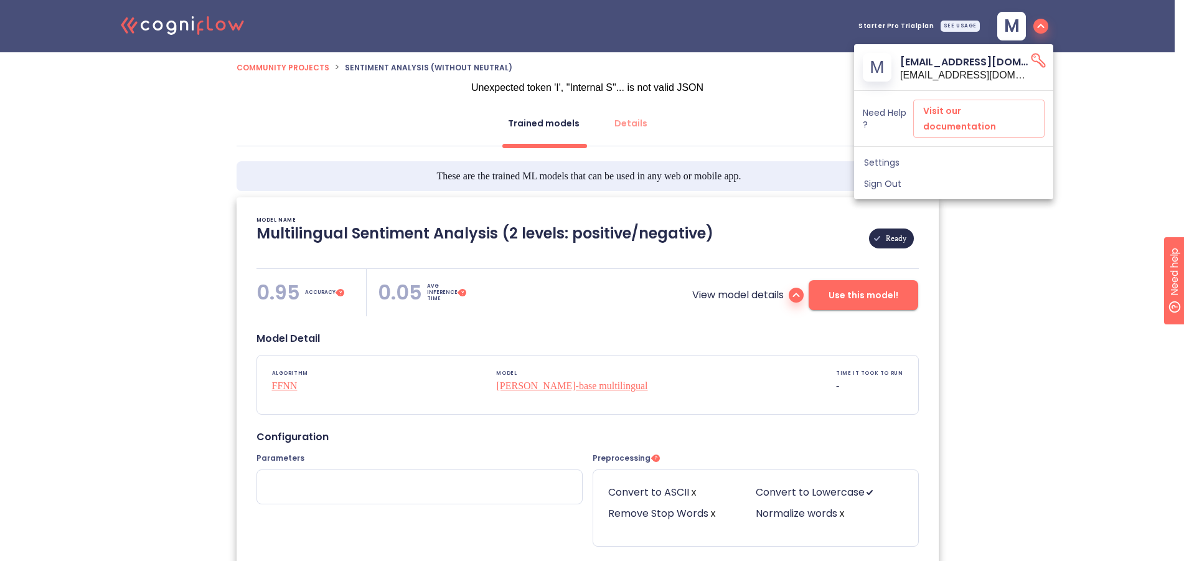
click at [965, 25] on div at bounding box center [592, 280] width 1184 height 561
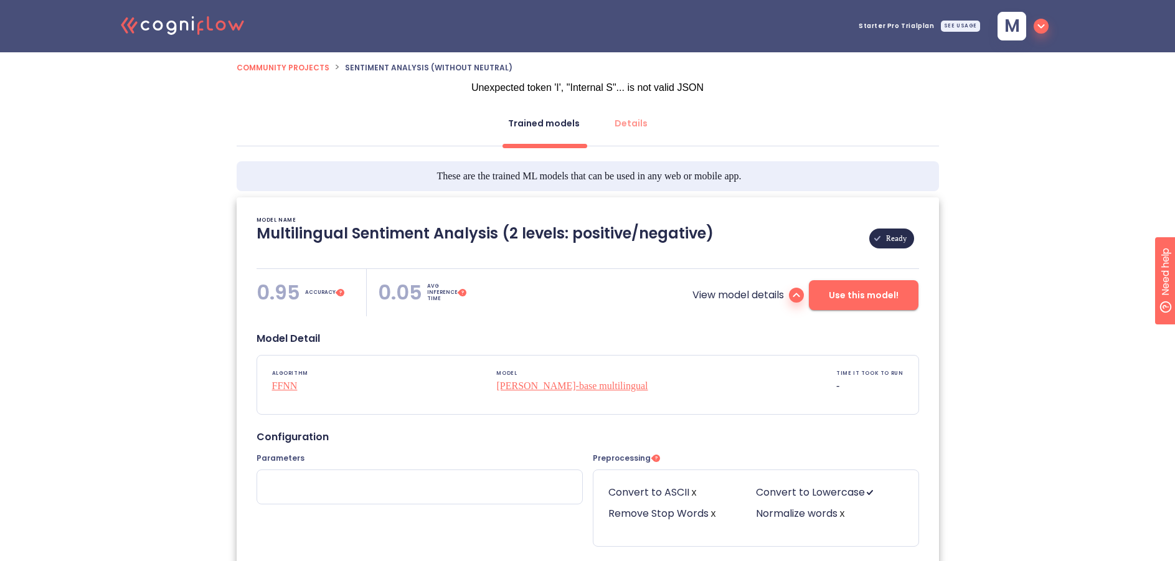
click at [965, 25] on div "SEE USAGE" at bounding box center [960, 26] width 39 height 11
click at [170, 25] on icon ".cls-1{fill:#141624;}.cls-2{fill:#eb5e60;}.cls-3{fill:none;stroke:#eb5e60;strok…" at bounding box center [183, 25] width 137 height 38
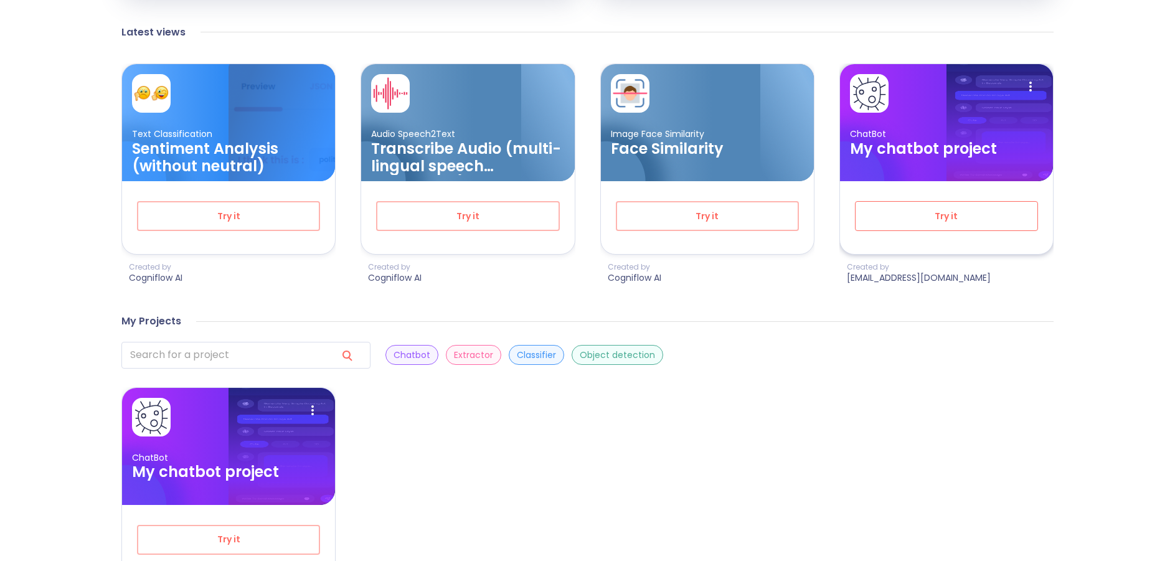
scroll to position [436, 0]
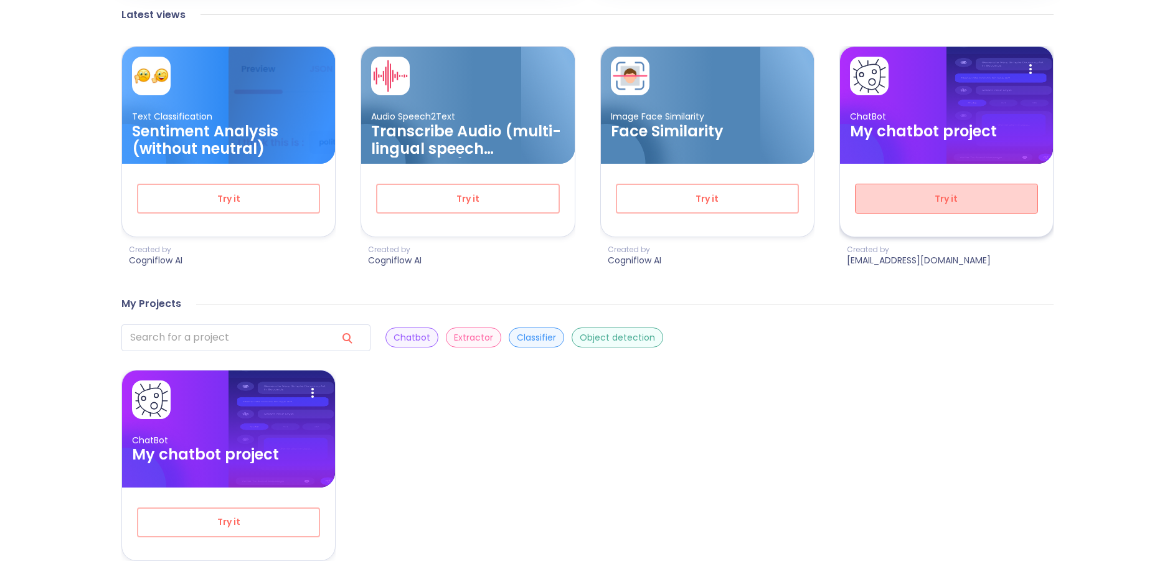
click at [881, 202] on span "Try it" at bounding box center [947, 199] width 142 height 16
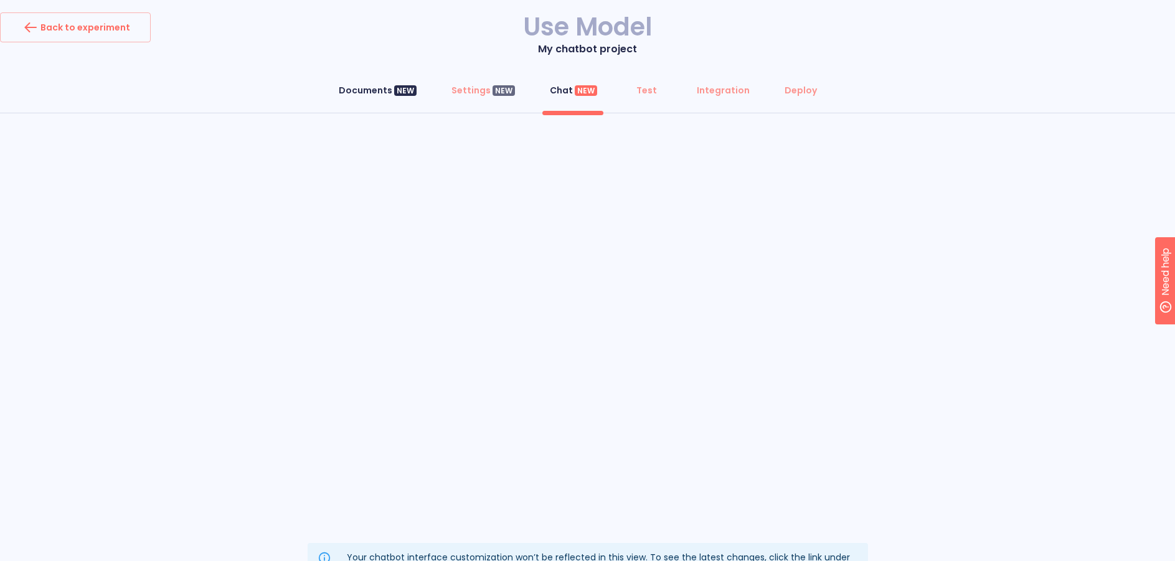
click at [376, 93] on div "Documents NEW" at bounding box center [378, 90] width 78 height 12
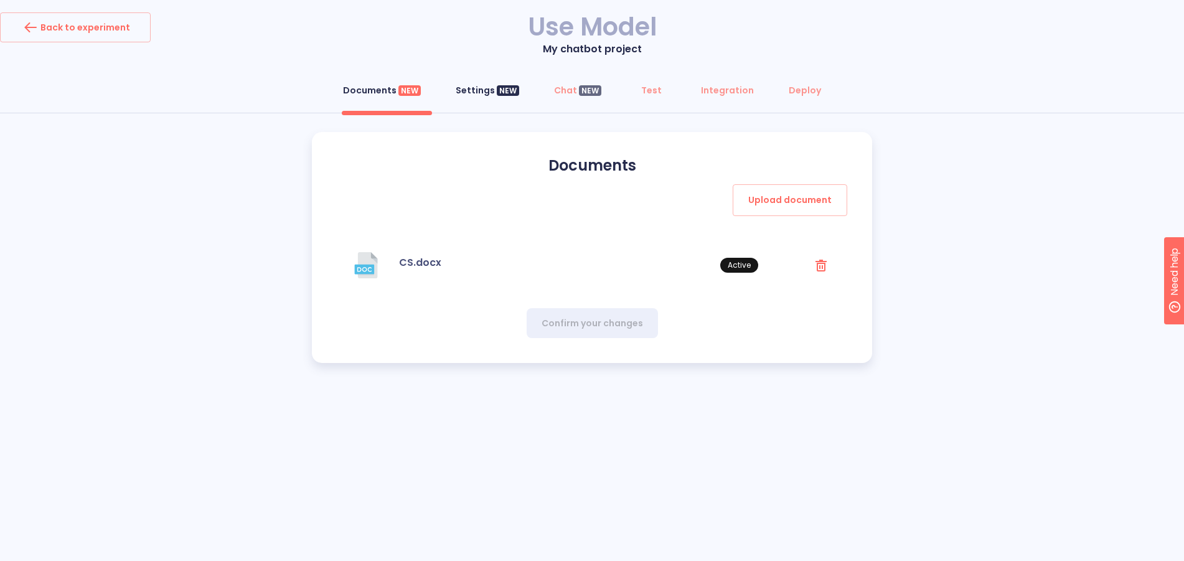
click at [488, 91] on div "Settings NEW" at bounding box center [488, 90] width 64 height 12
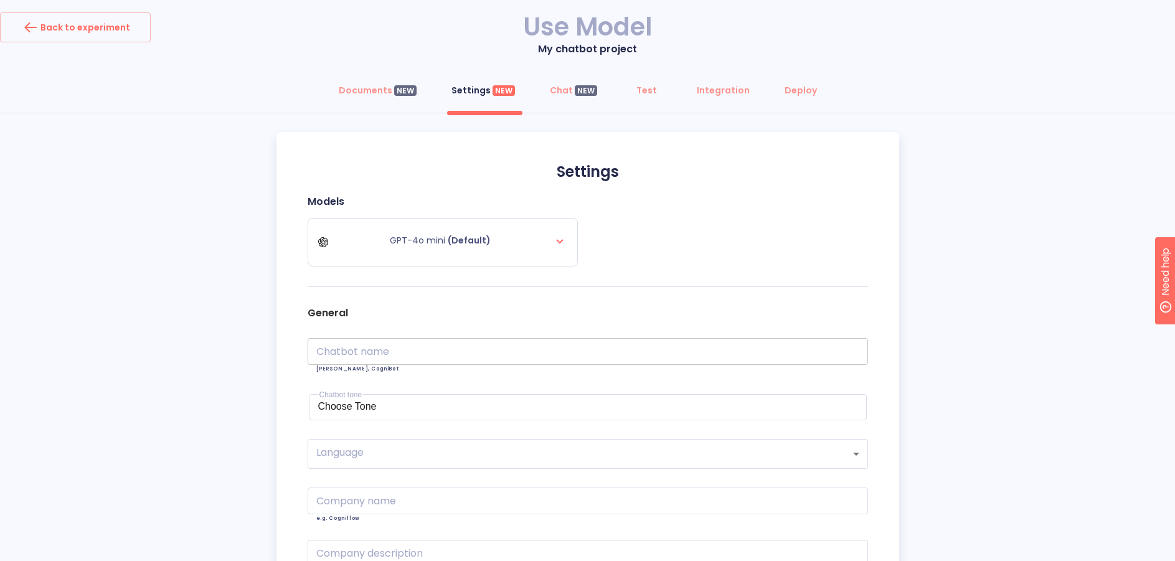
click at [405, 347] on input "text" at bounding box center [588, 351] width 560 height 27
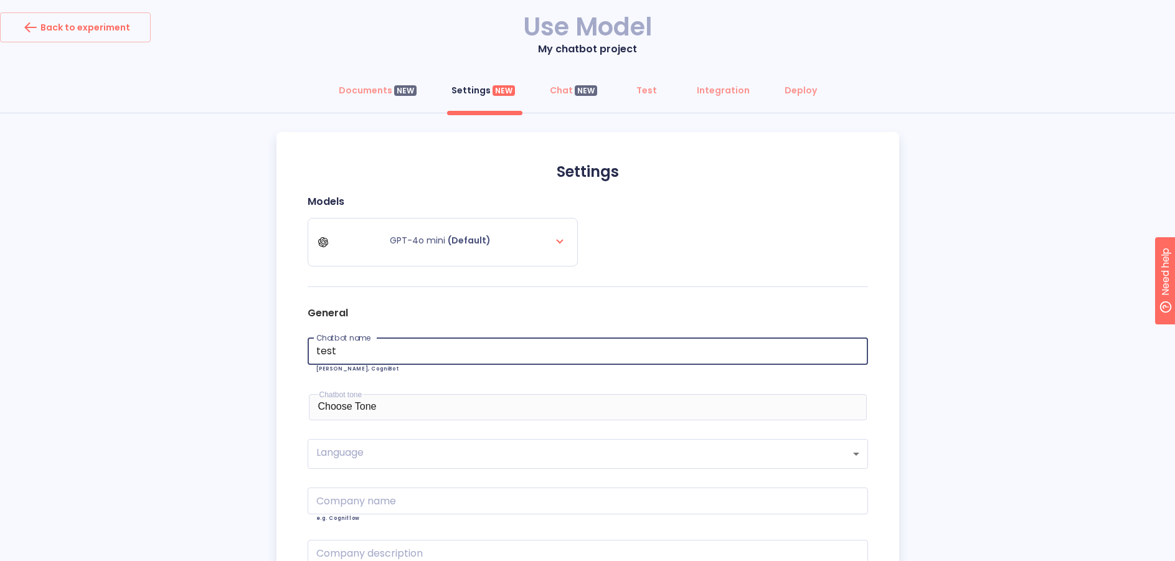
type input "test"
click at [404, 402] on div "Choose Tone" at bounding box center [587, 406] width 539 height 11
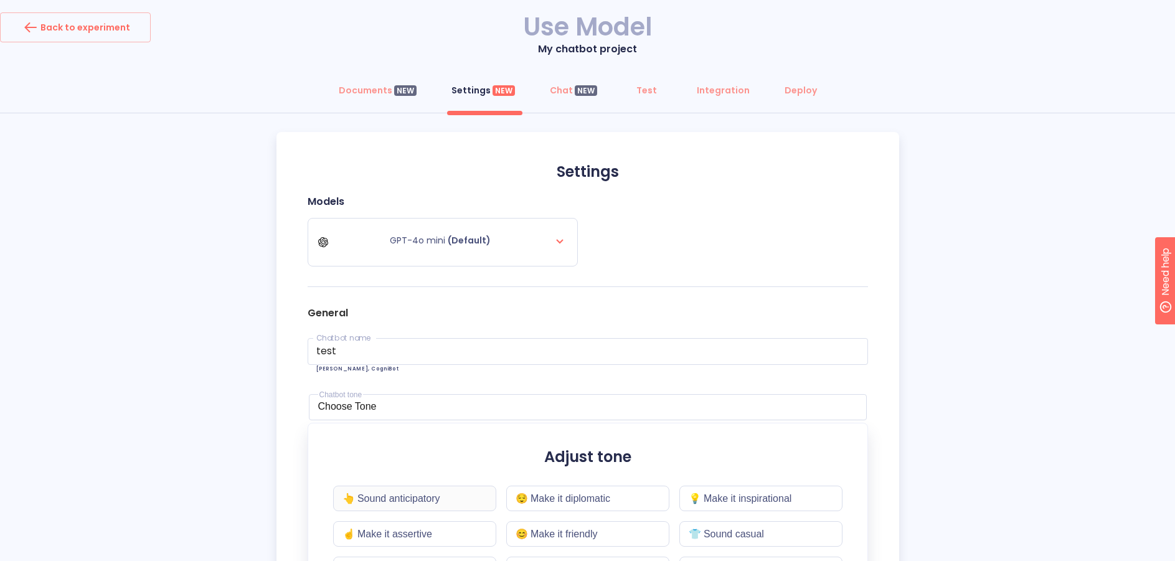
click at [418, 505] on div "👆 Sound anticipatory" at bounding box center [414, 499] width 163 height 26
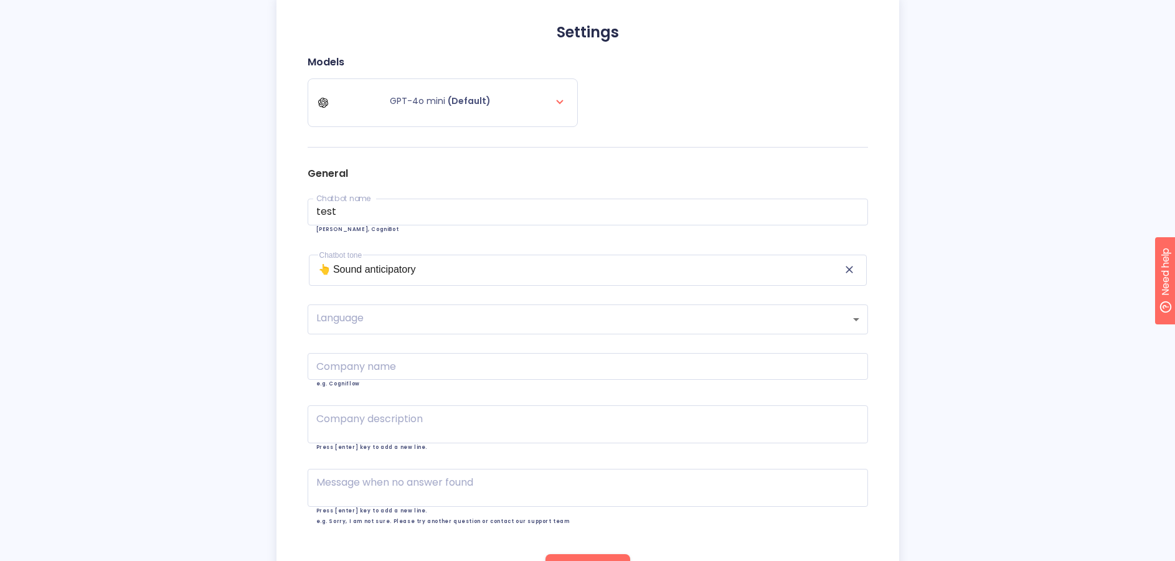
scroll to position [187, 0]
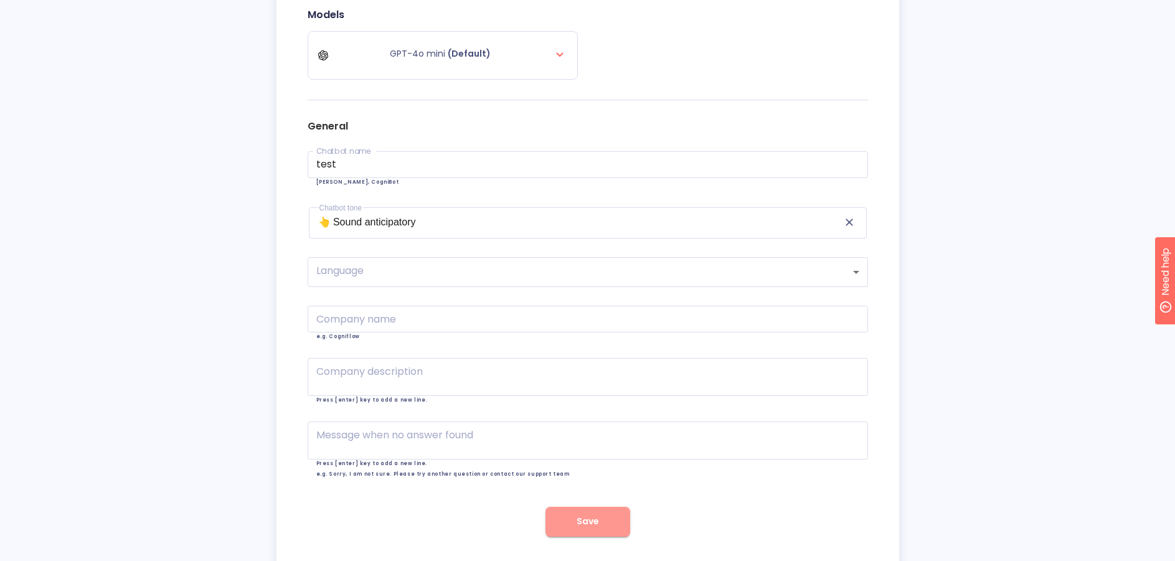
click at [577, 518] on span "Save" at bounding box center [588, 522] width 22 height 16
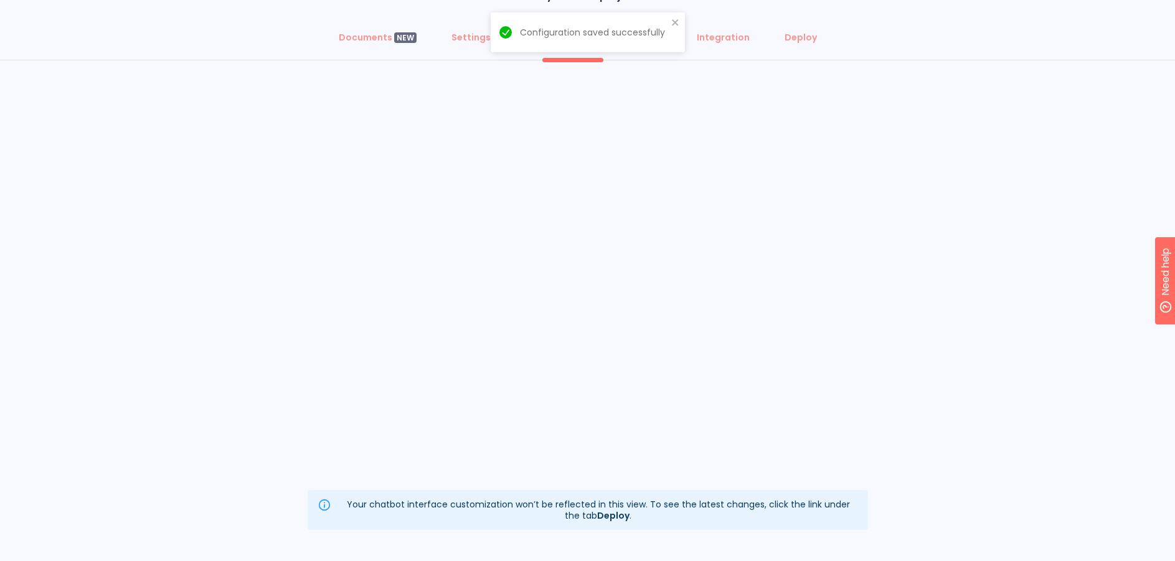
scroll to position [53, 0]
click at [674, 16] on div "Configuration saved successfully" at bounding box center [588, 32] width 194 height 40
click at [643, 42] on div "Test" at bounding box center [646, 37] width 21 height 12
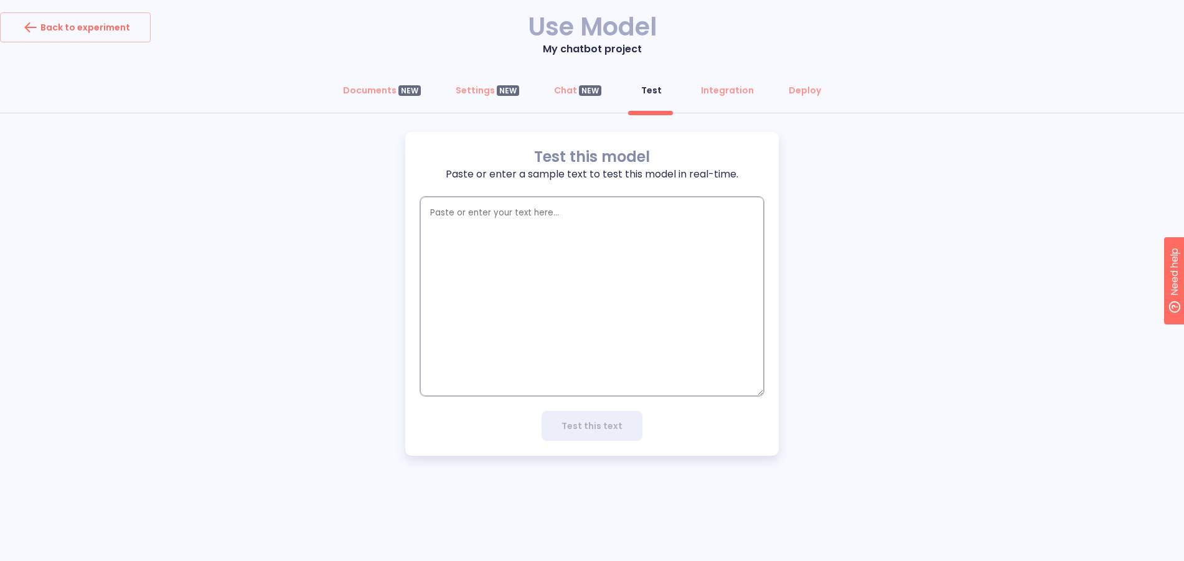
click at [597, 260] on textarea "empty textarea" at bounding box center [592, 296] width 344 height 199
type textarea "i"
type textarea "x"
type textarea "is"
type textarea "x"
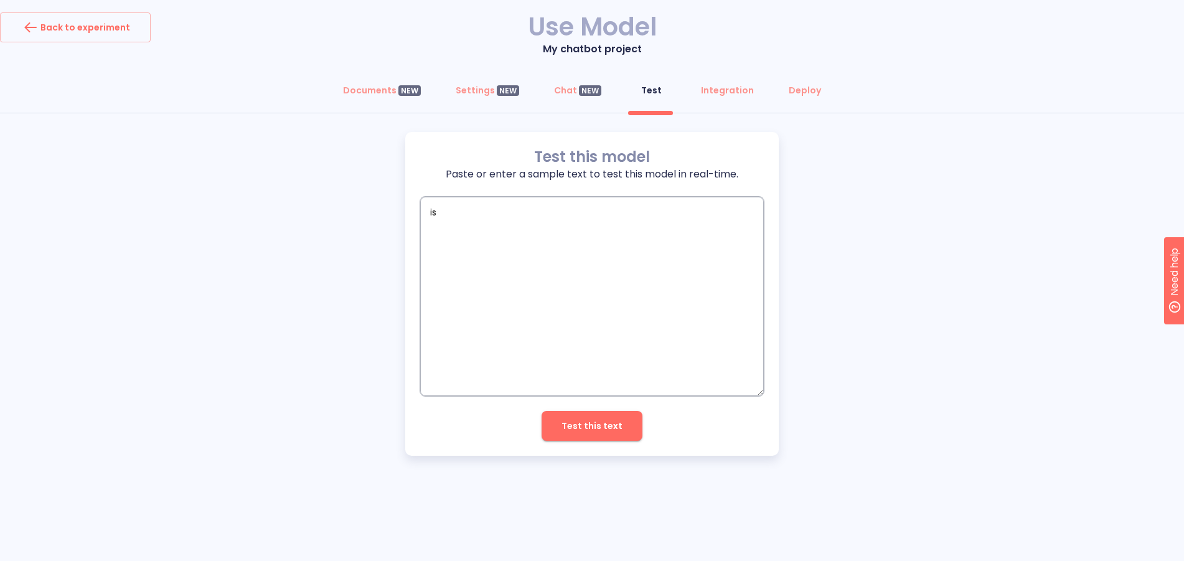
type textarea "is"
type textarea "x"
type textarea "is t"
type textarea "x"
type textarea "is th"
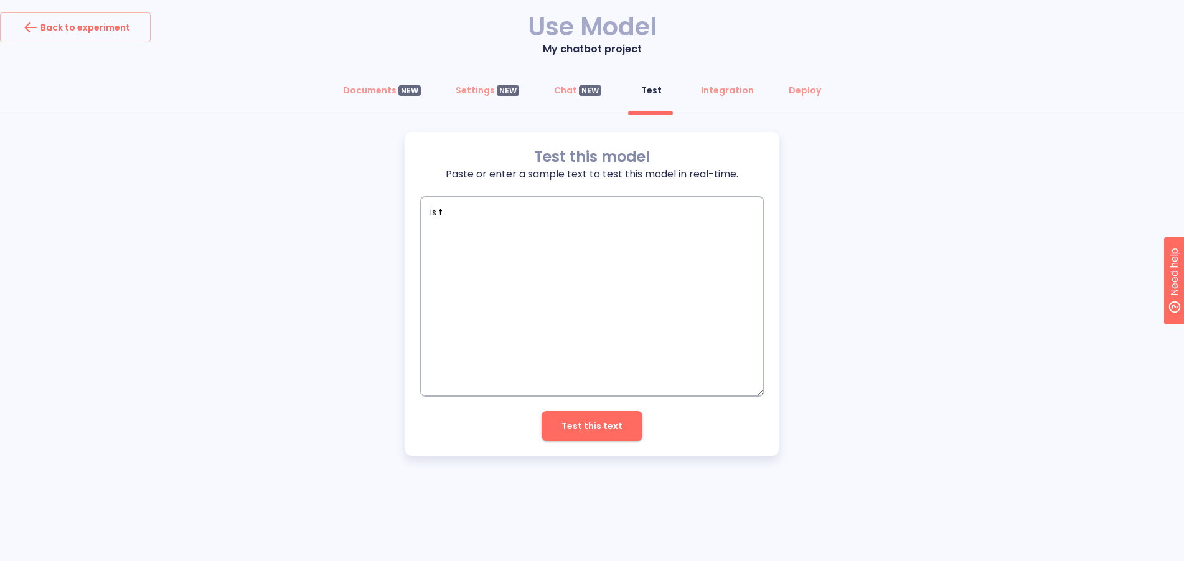
type textarea "x"
type textarea "is thi"
type textarea "x"
type textarea "is this"
type textarea "x"
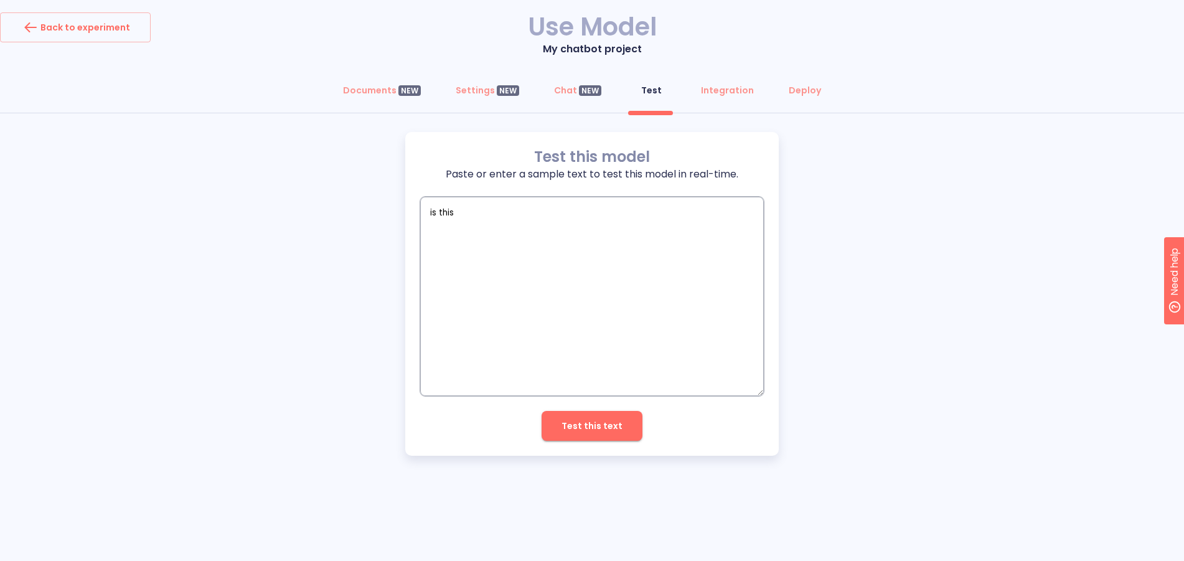
type textarea "is this"
type textarea "x"
type textarea "is this g"
type textarea "x"
type textarea "is this go"
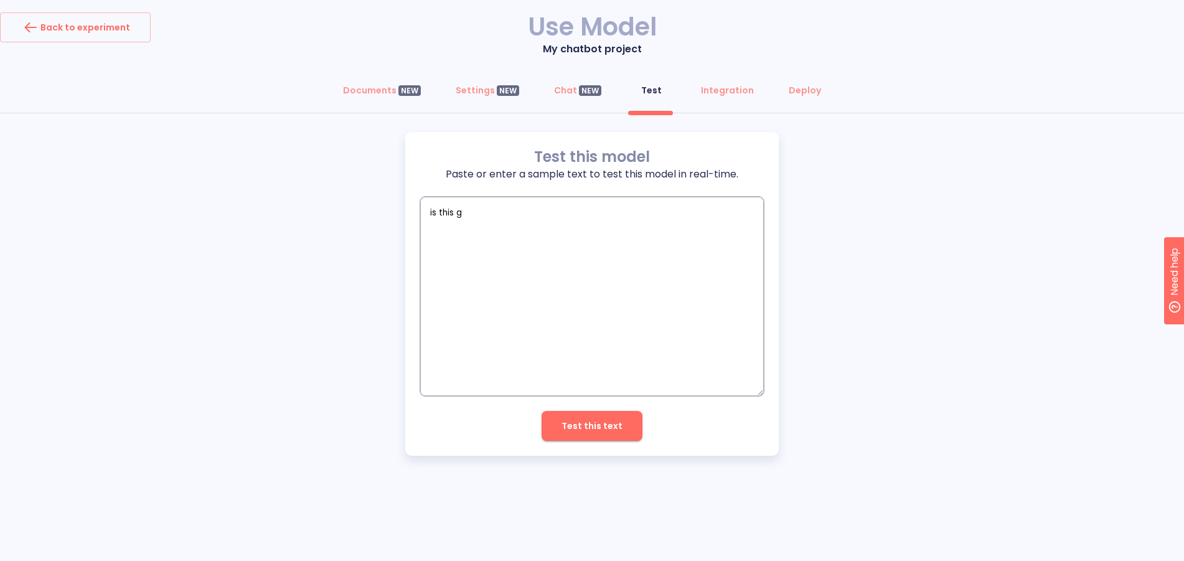
type textarea "x"
type textarea "is this goo"
type textarea "x"
type textarea "is this good"
type textarea "x"
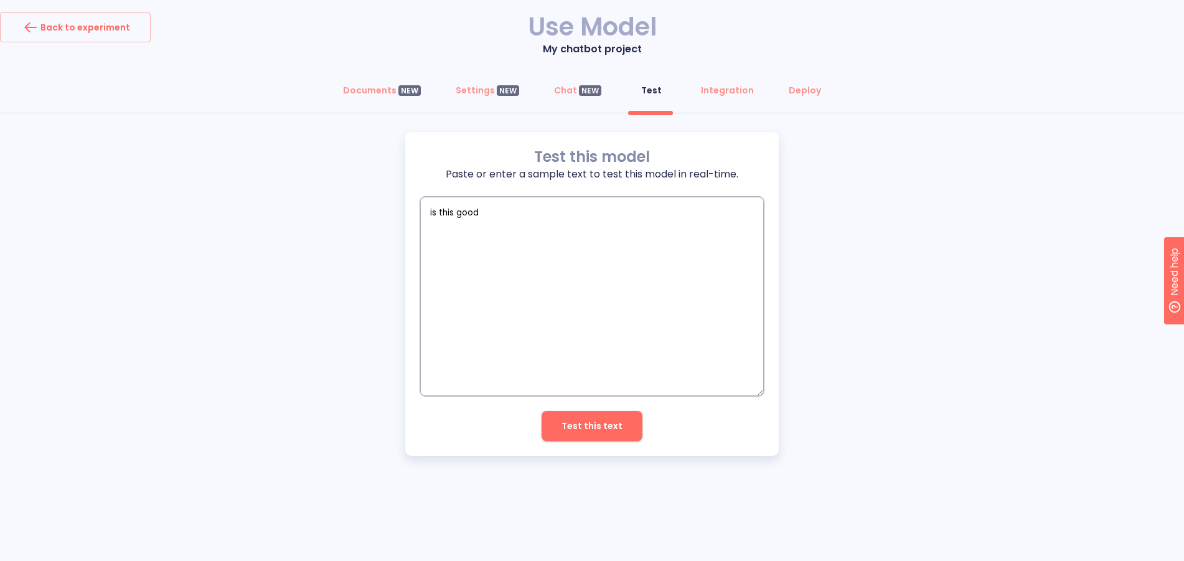
type textarea "is this good"
type textarea "x"
type textarea "is this good t"
type textarea "x"
type textarea "is this good to"
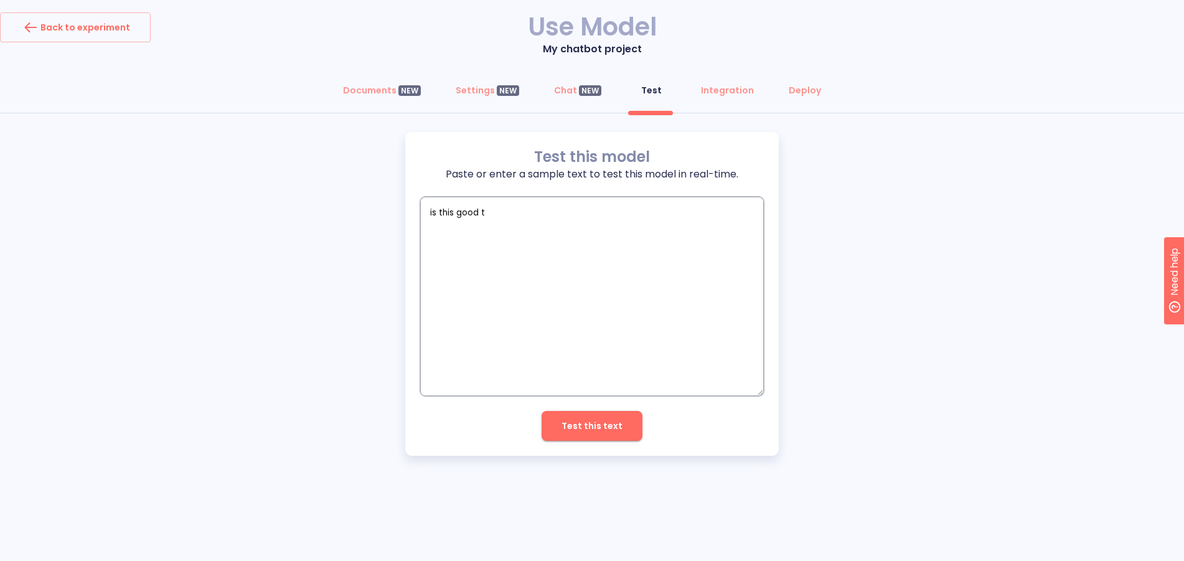
type textarea "x"
type textarea "is this good to"
type textarea "x"
type textarea "is this good to s"
type textarea "x"
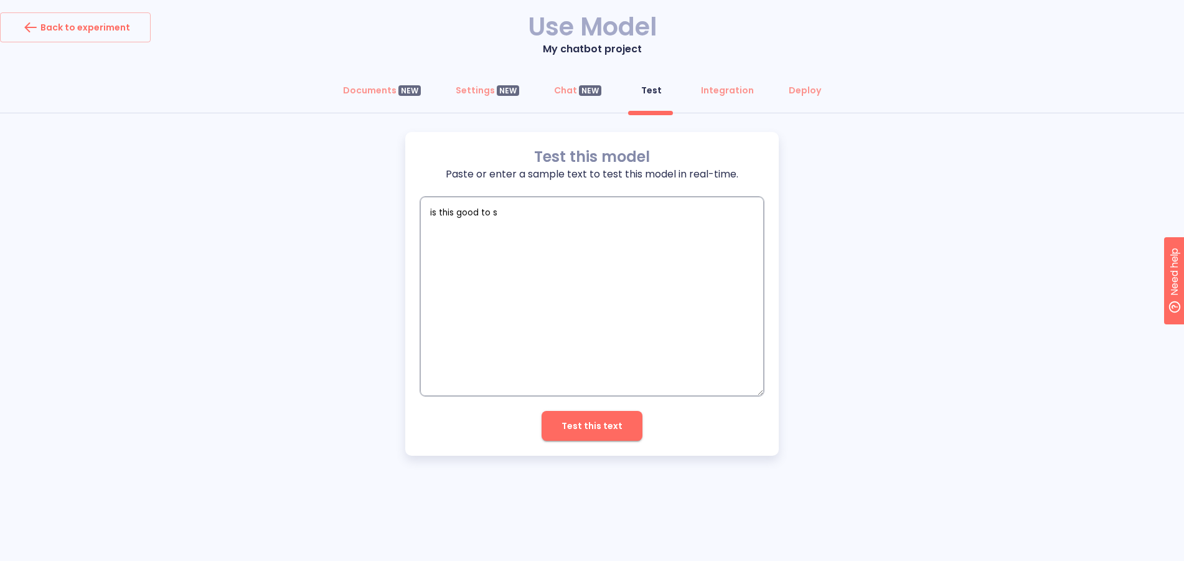
type textarea "is this good to sh"
type textarea "x"
type textarea "is this good to shi"
type textarea "x"
type textarea "is this good to ship"
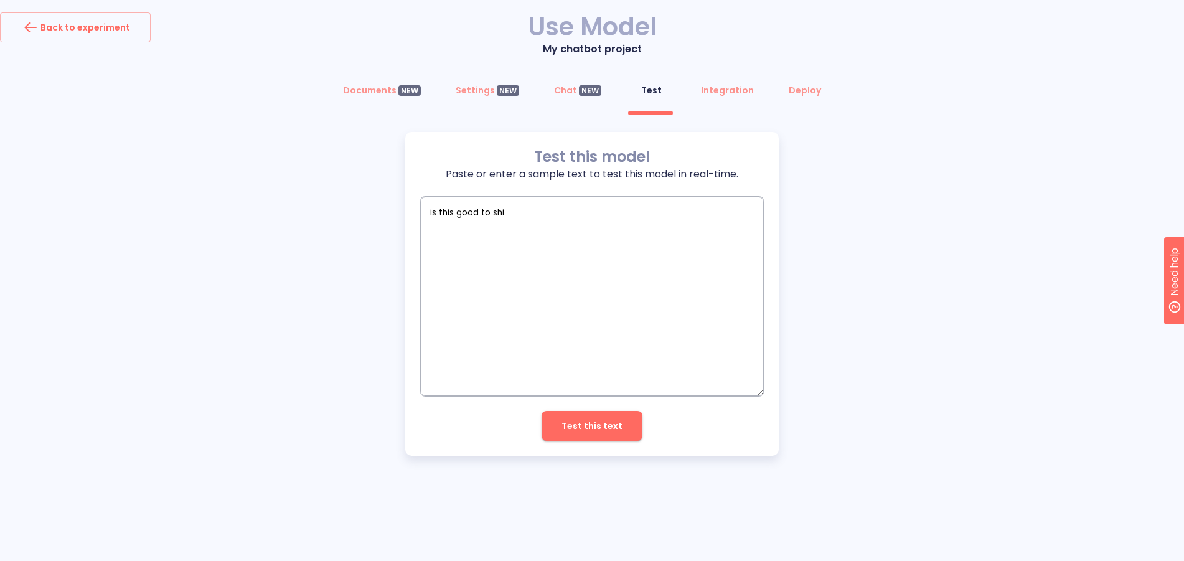
type textarea "x"
type textarea "is this good to ship"
type textarea "x"
type textarea "is this good to ship l"
type textarea "x"
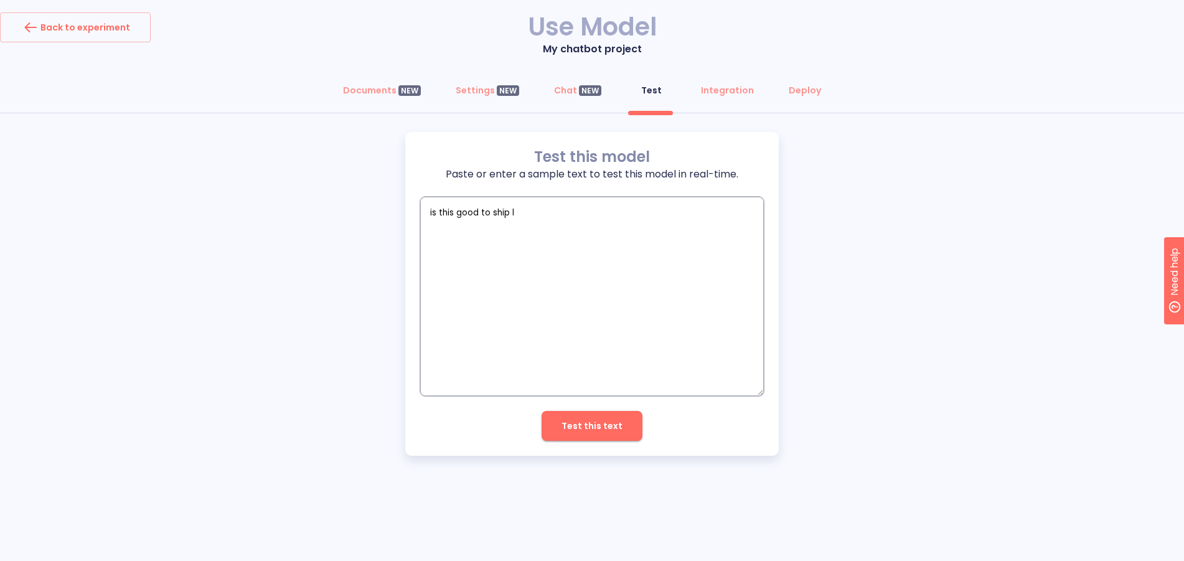
type textarea "is this good to ship la"
type textarea "x"
type textarea "is this good to ship lat"
type textarea "x"
type textarea "is this good to ship late"
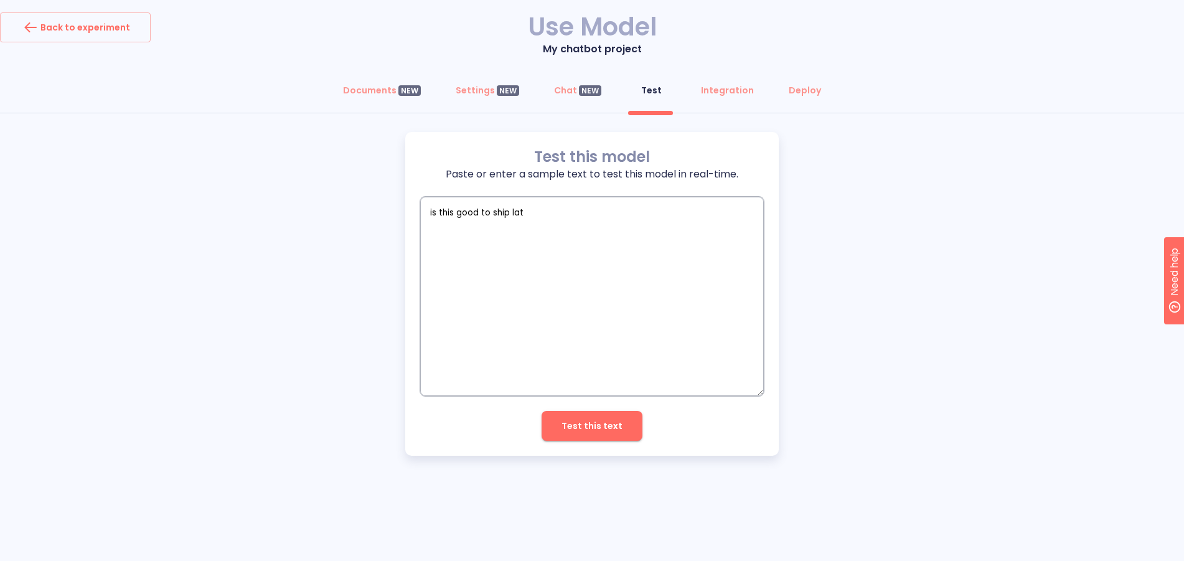
type textarea "x"
type textarea "is this good to ship late?"
type textarea "x"
type textarea "is this good to ship late?"
click at [587, 437] on button "Test this text" at bounding box center [592, 426] width 101 height 30
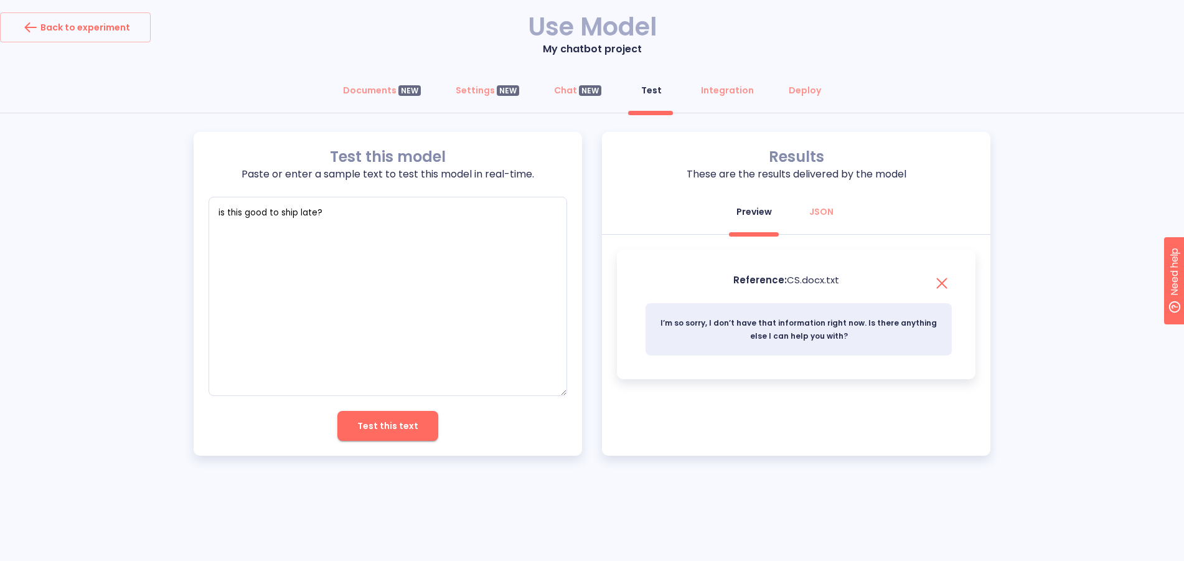
click at [372, 418] on span "Test this text" at bounding box center [387, 426] width 61 height 16
type textarea "x"
click at [719, 80] on button "Integration" at bounding box center [728, 90] width 68 height 30
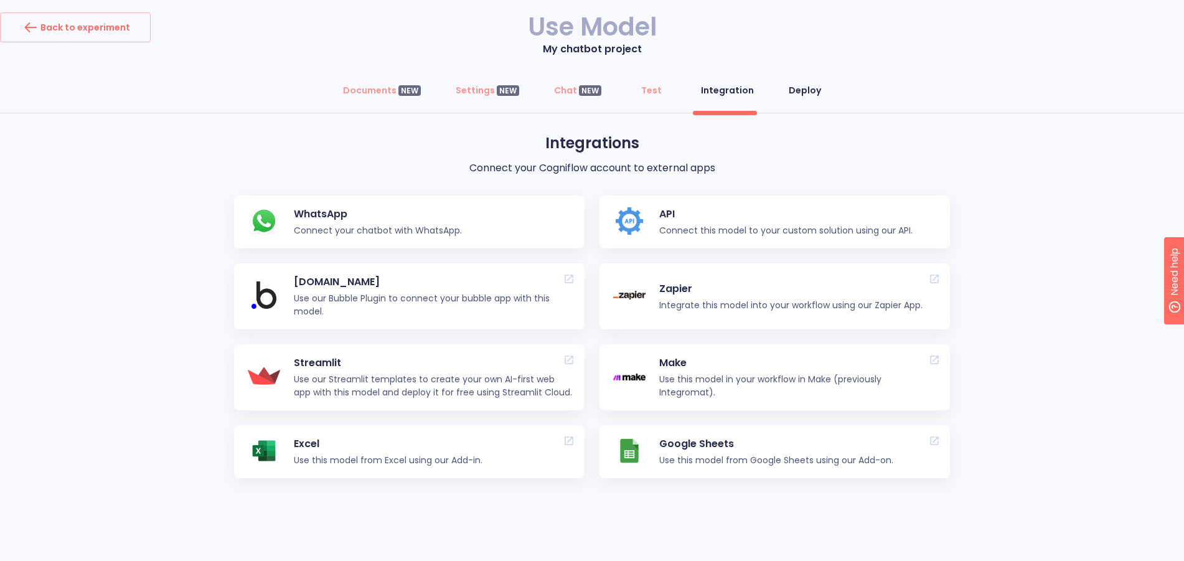
click at [799, 88] on div "Deploy" at bounding box center [805, 90] width 32 height 12
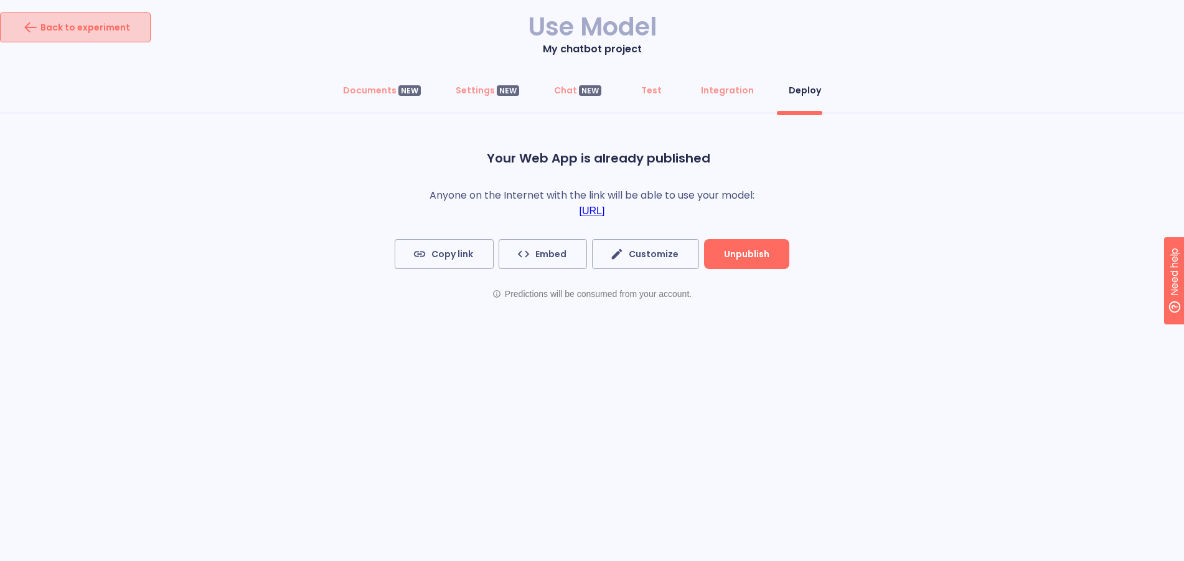
click at [97, 31] on div "Back to experiment" at bounding box center [76, 27] width 110 height 20
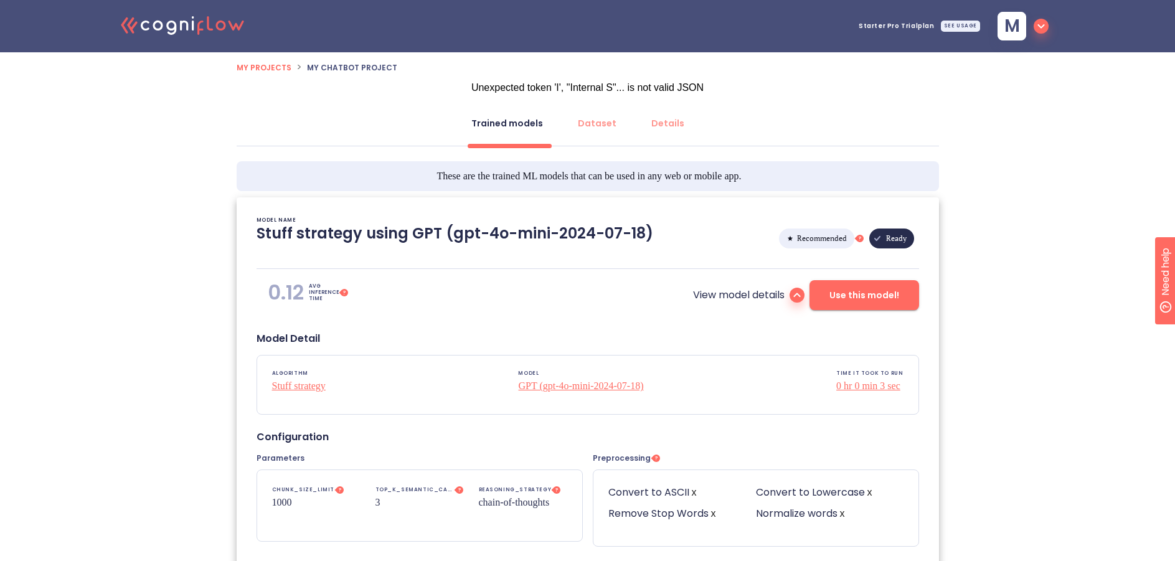
type textarea "[[DATE] 13:30:25]- Starting with download required files from shared storage [[…"
click at [951, 26] on div "SEE USAGE" at bounding box center [960, 26] width 39 height 11
click at [179, 31] on icon ".cls-1{fill:#141624;}.cls-2{fill:#eb5e60;}.cls-3{fill:none;stroke:#eb5e60;strok…" at bounding box center [183, 25] width 137 height 38
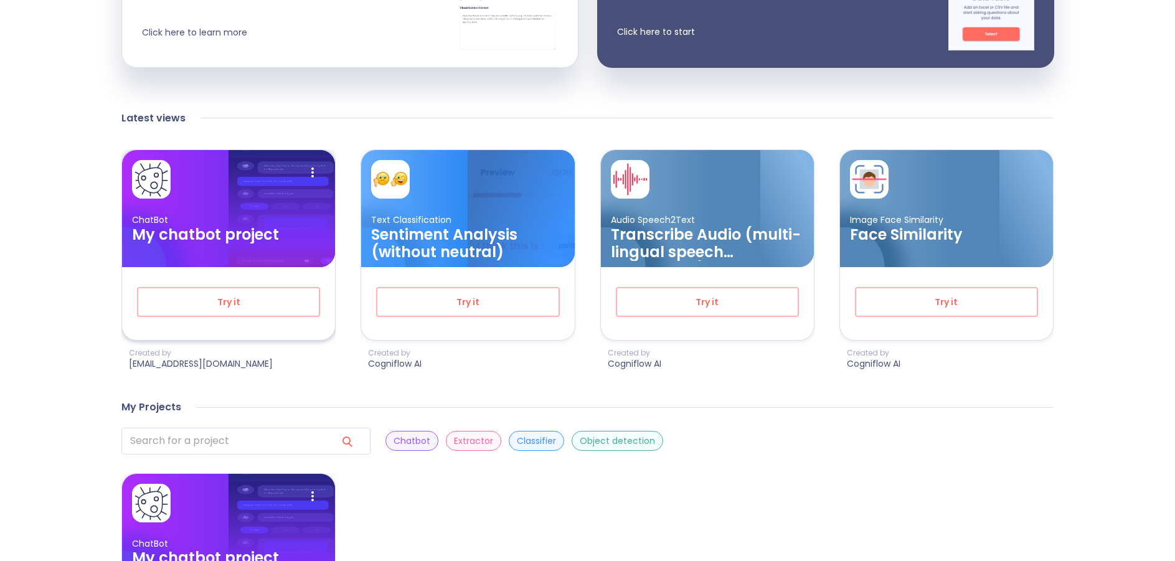
scroll to position [489, 0]
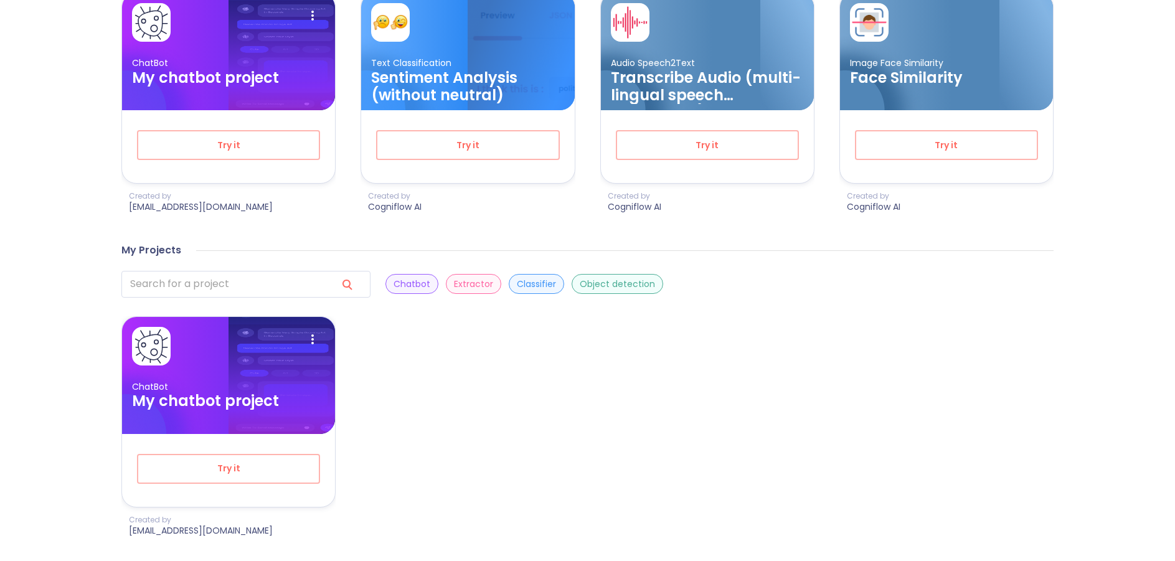
click at [454, 287] on p "Extractor" at bounding box center [473, 284] width 39 height 12
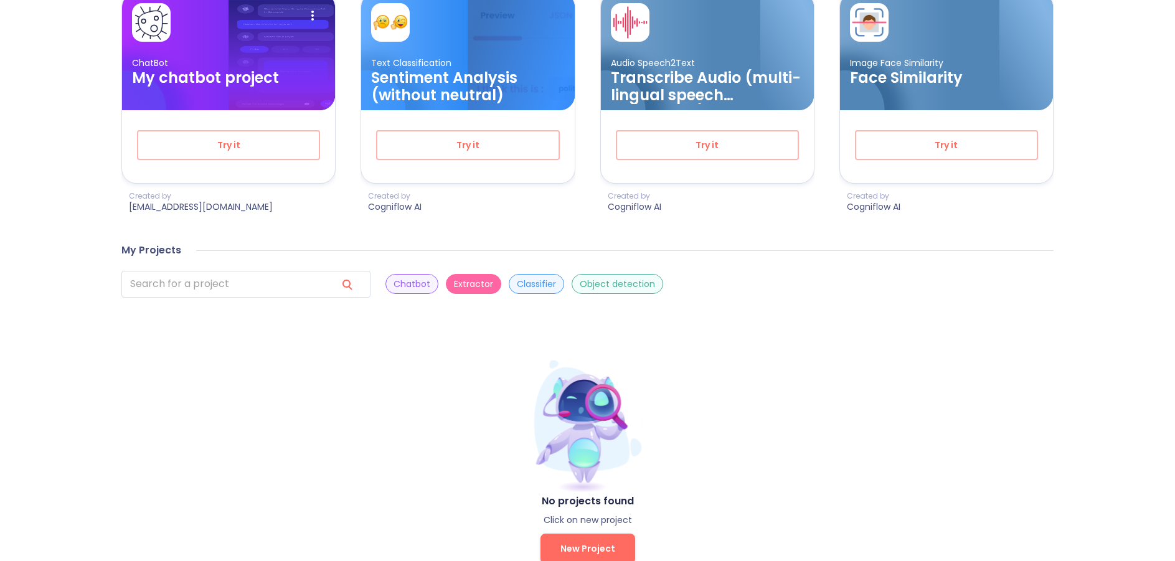
click at [517, 283] on p "Classifier" at bounding box center [536, 284] width 39 height 12
click at [580, 278] on p "Object detection" at bounding box center [617, 284] width 75 height 12
click at [385, 277] on div "Chatbot" at bounding box center [411, 284] width 53 height 20
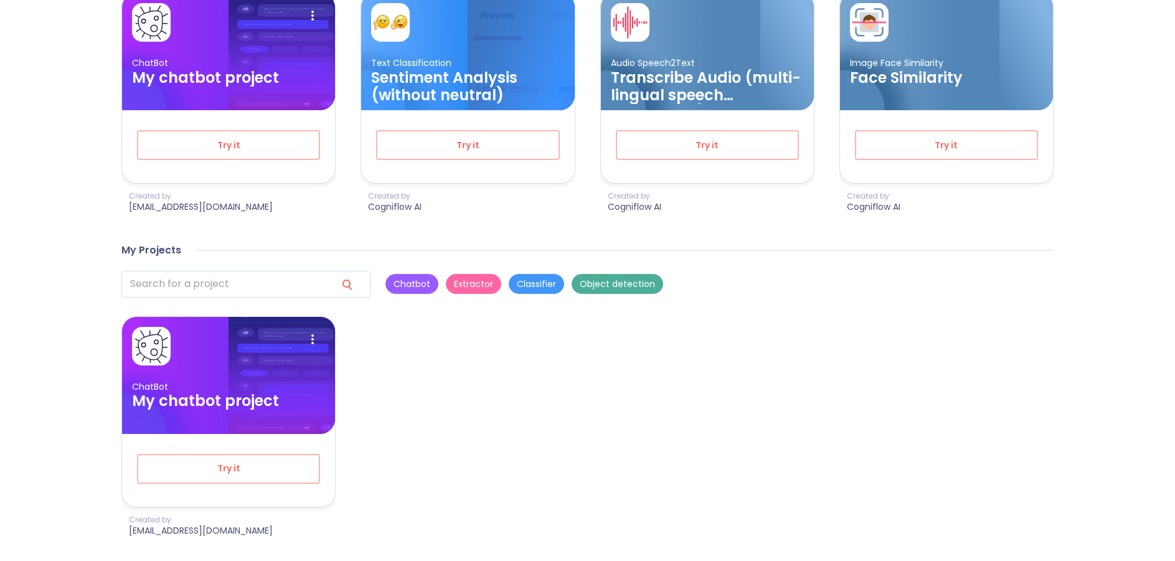
click at [454, 284] on p "Extractor" at bounding box center [473, 284] width 39 height 12
click at [227, 481] on button "Try it" at bounding box center [228, 469] width 183 height 30
